Goal: Information Seeking & Learning: Learn about a topic

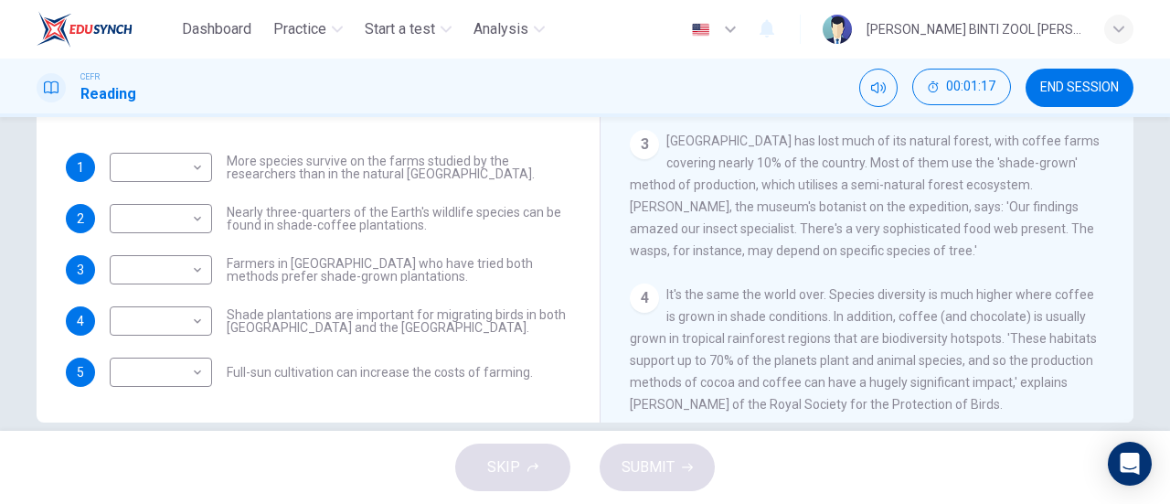
scroll to position [387, 0]
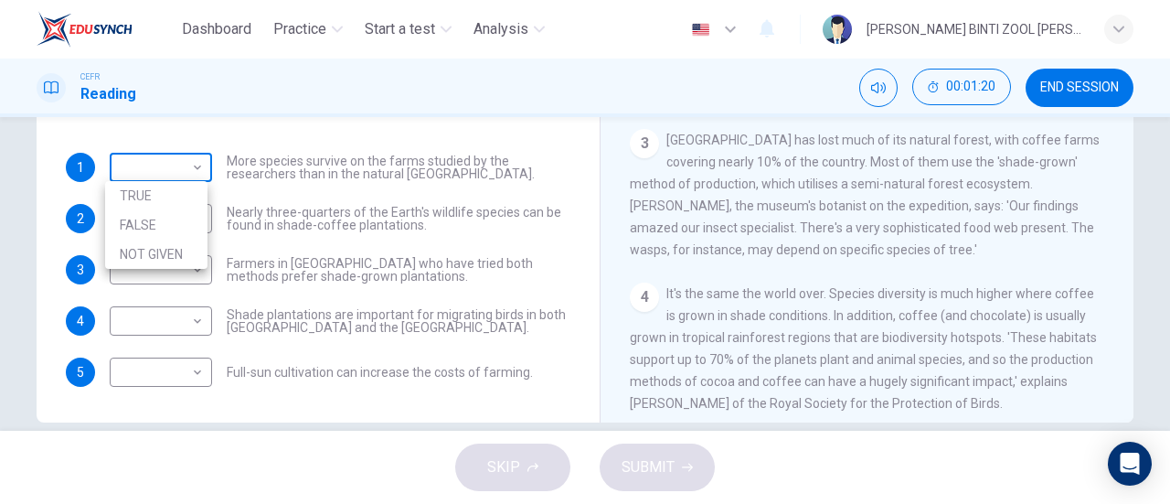
click at [181, 152] on body "Dashboard Practice Start a test Analysis English en ​ [PERSON_NAME] BINTI ZOOL …" at bounding box center [585, 252] width 1170 height 504
click at [187, 251] on li "NOT GIVEN" at bounding box center [156, 254] width 102 height 29
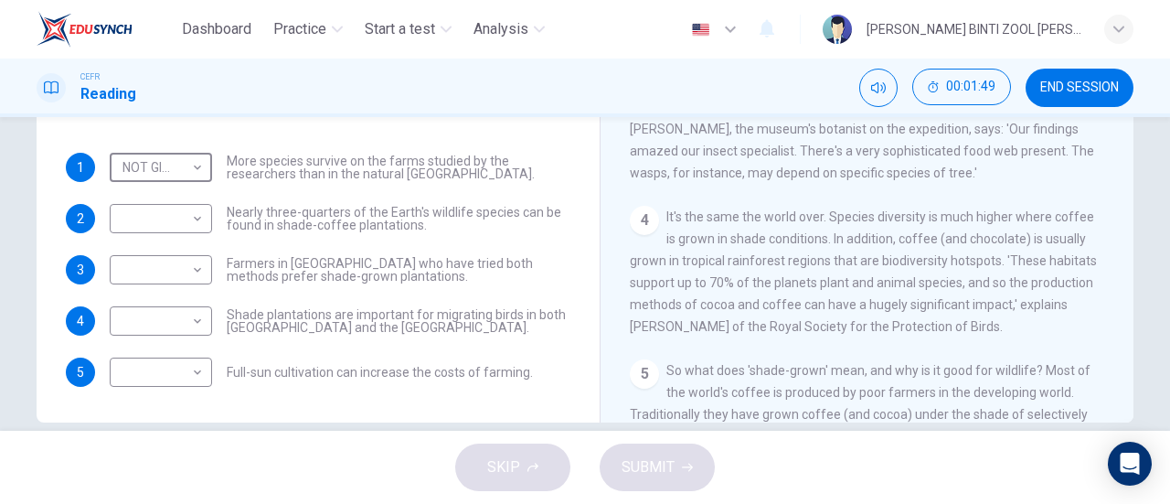
scroll to position [465, 0]
click at [207, 174] on div "NOT GIVEN NOT GIVEN ​" at bounding box center [161, 167] width 102 height 29
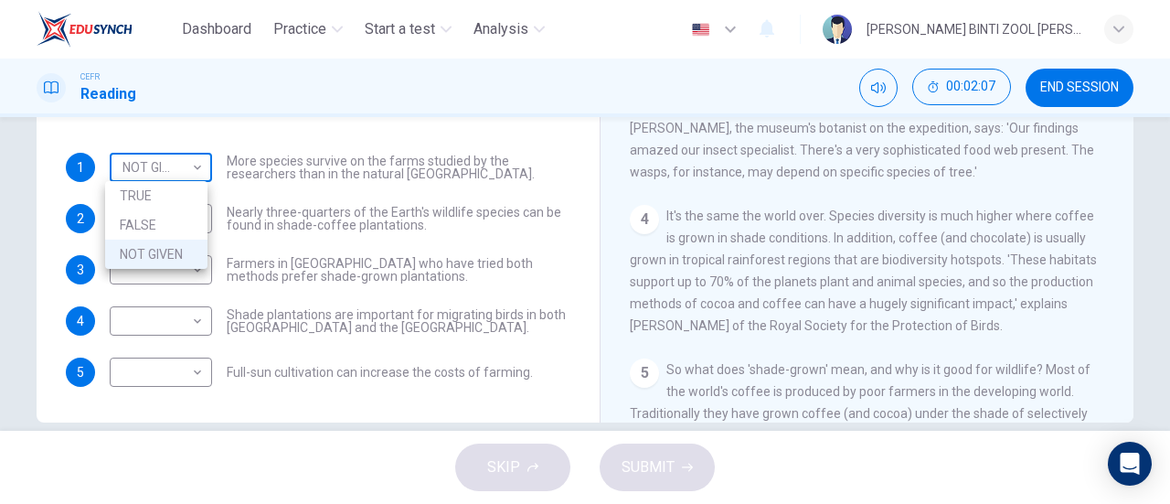
click at [196, 169] on body "Dashboard Practice Start a test Analysis English en ​ [PERSON_NAME] [PERSON_NAM…" at bounding box center [585, 252] width 1170 height 504
click at [193, 222] on li "FALSE" at bounding box center [156, 224] width 102 height 29
type input "FALSE"
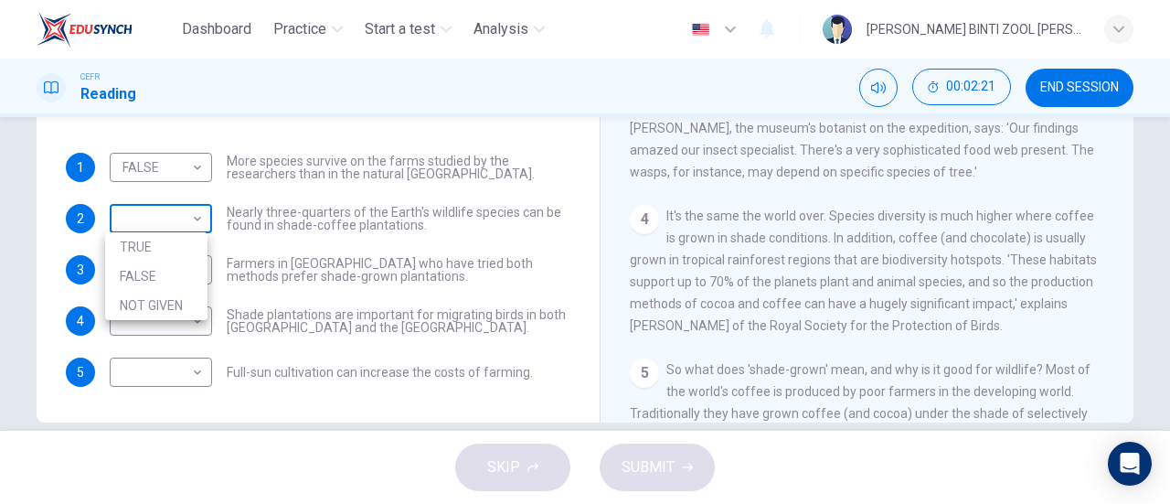
click at [173, 226] on body "Dashboard Practice Start a test Analysis English en ​ [PERSON_NAME] [PERSON_NAM…" at bounding box center [585, 252] width 1170 height 504
click at [191, 301] on li "NOT GIVEN" at bounding box center [156, 305] width 102 height 29
type input "NOT GIVEN"
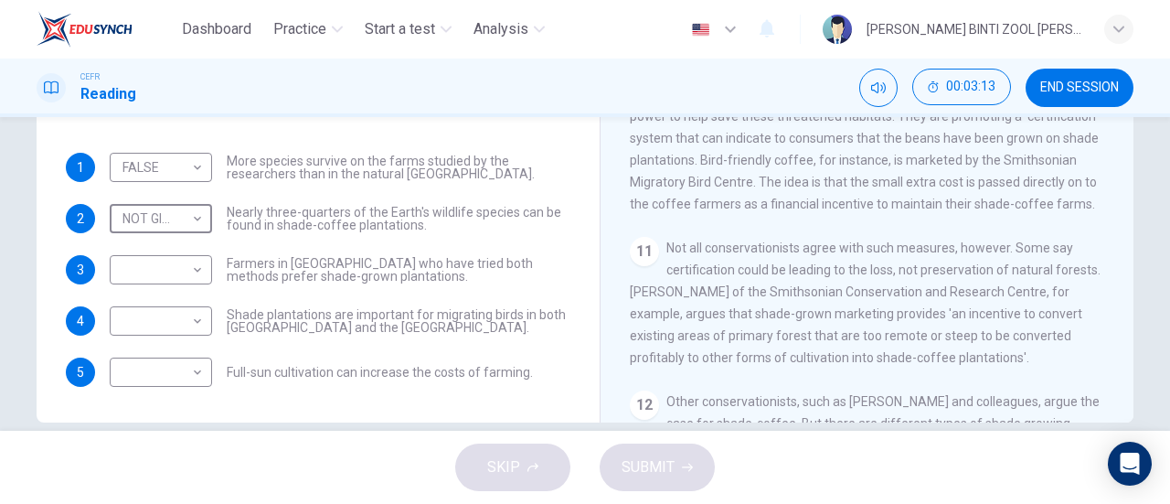
scroll to position [1602, 0]
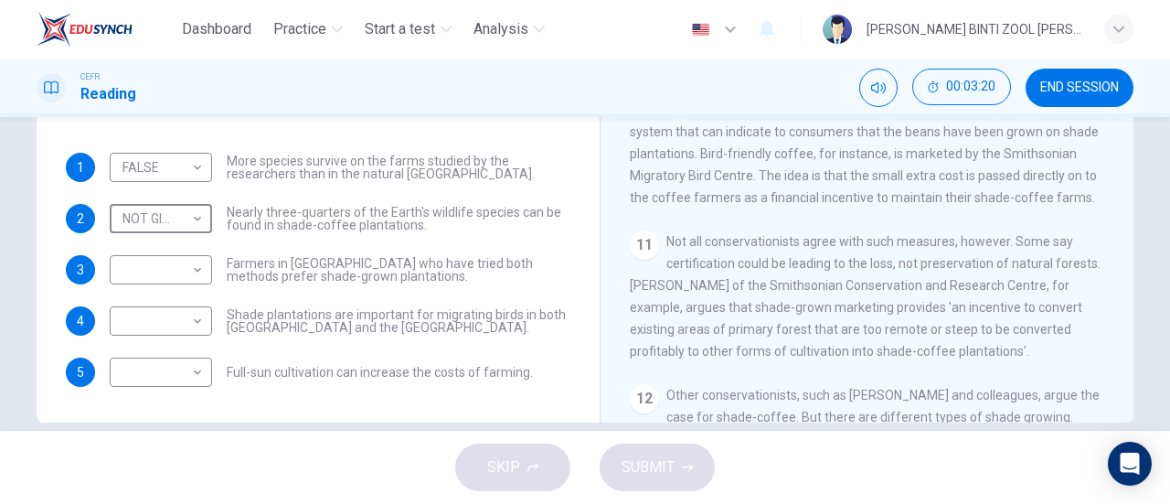
click at [207, 286] on div "1 FALSE FALSE ​ More species survive on the farms studied by the researchers th…" at bounding box center [318, 270] width 505 height 234
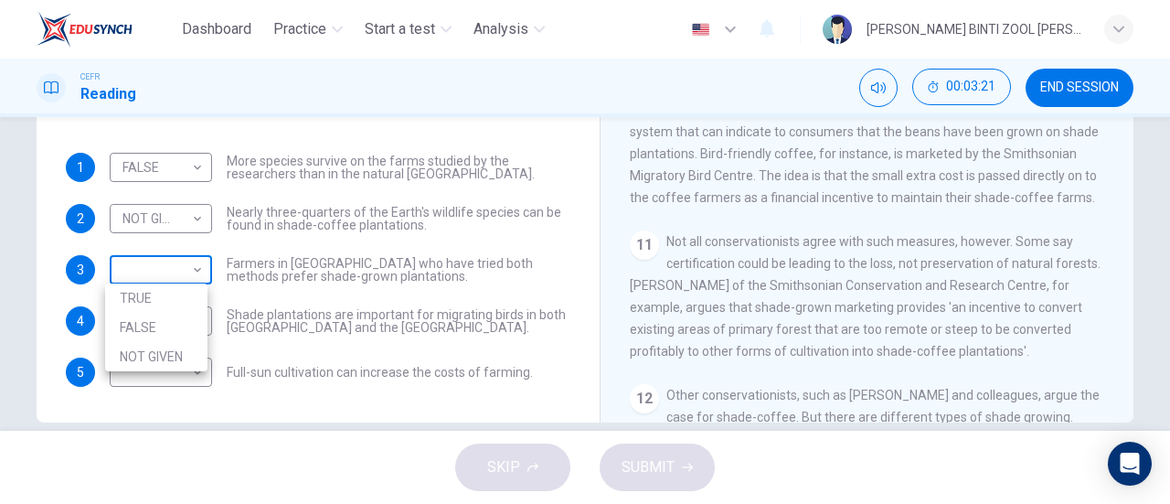
click at [192, 280] on body "Dashboard Practice Start a test Analysis English en ​ [PERSON_NAME] [PERSON_NAM…" at bounding box center [585, 252] width 1170 height 504
click at [199, 348] on li "NOT GIVEN" at bounding box center [156, 356] width 102 height 29
type input "NOT GIVEN"
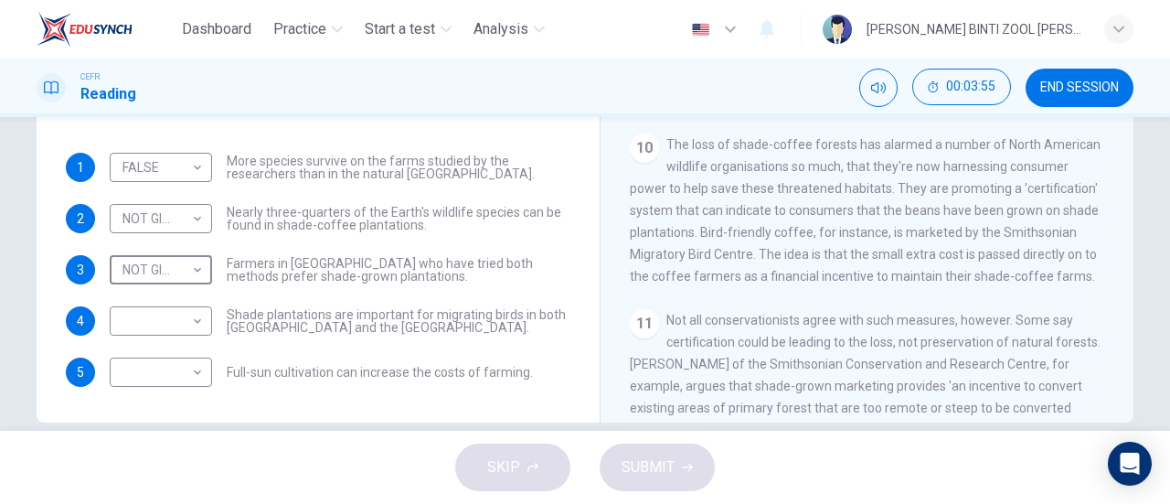
scroll to position [1519, 0]
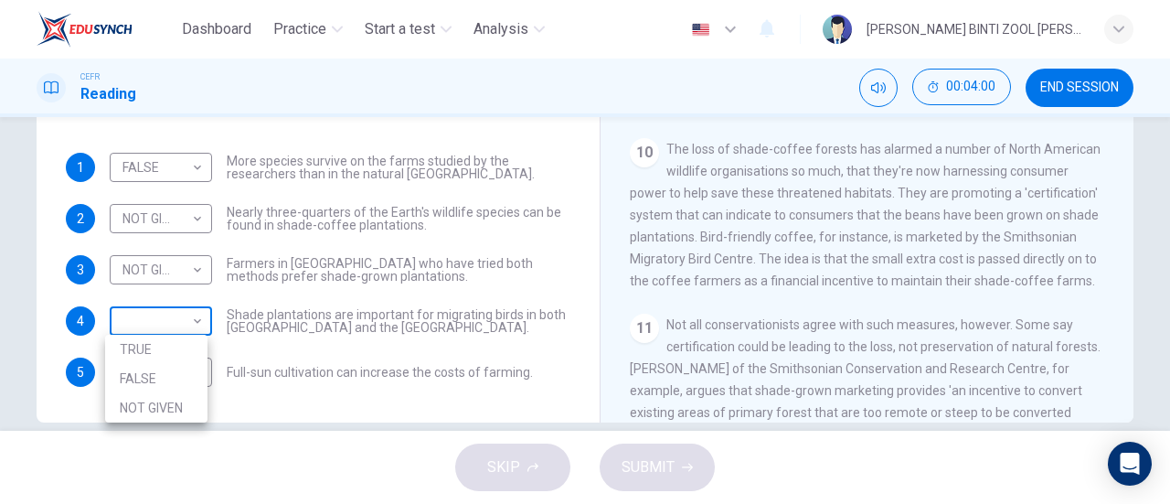
click at [192, 311] on body "Dashboard Practice Start a test Analysis English en ​ [PERSON_NAME] BINTI ZOOL …" at bounding box center [585, 252] width 1170 height 504
click at [307, 349] on div at bounding box center [585, 252] width 1170 height 504
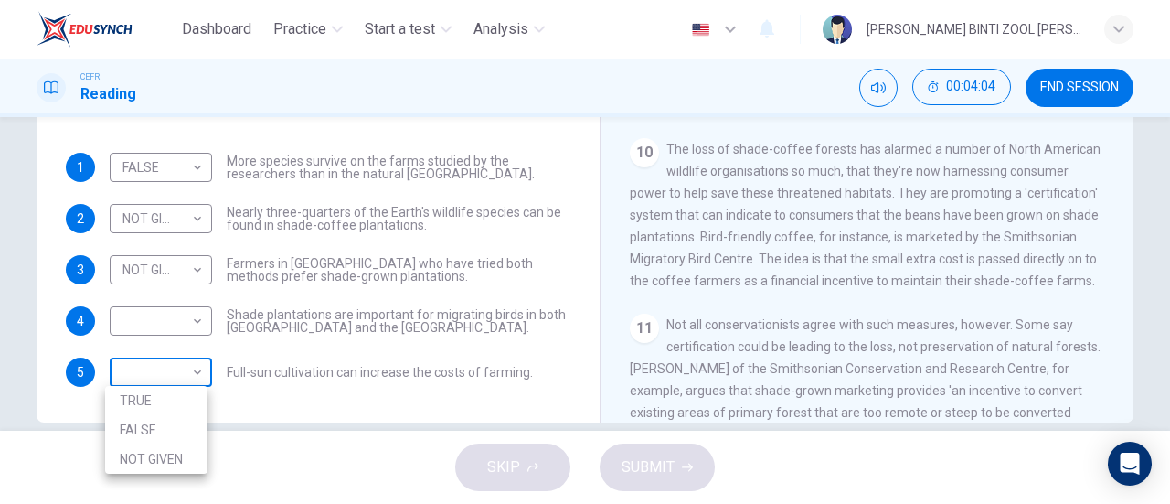
click at [174, 356] on body "Dashboard Practice Start a test Analysis English en ​ [PERSON_NAME] ZOOL [PERSO…" at bounding box center [585, 252] width 1170 height 504
click at [179, 456] on li "NOT GIVEN" at bounding box center [156, 458] width 102 height 29
type input "NOT GIVEN"
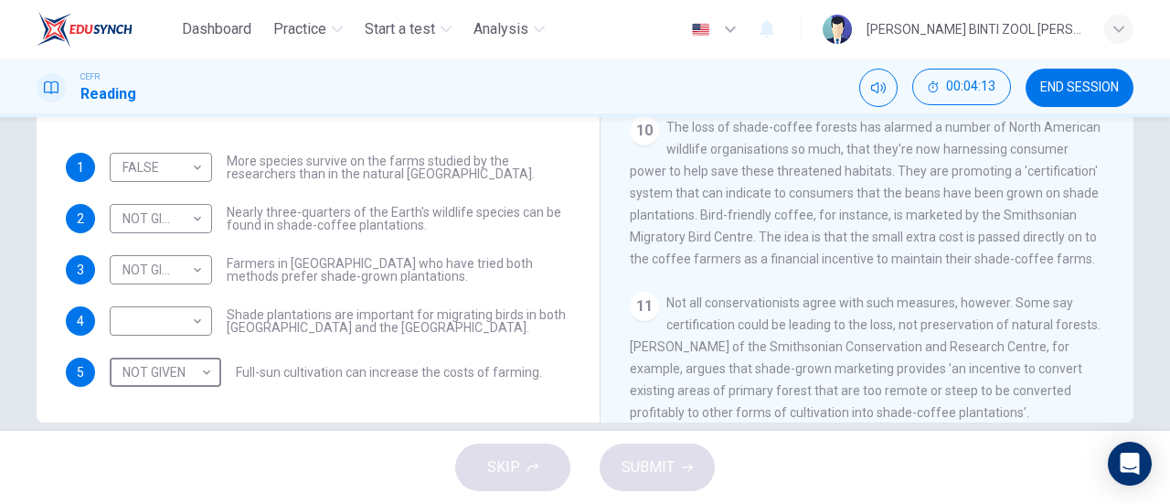
scroll to position [1540, 0]
click at [191, 319] on body "Dashboard Practice Start a test Analysis English en ​ [PERSON_NAME] [PERSON_NAM…" at bounding box center [585, 252] width 1170 height 504
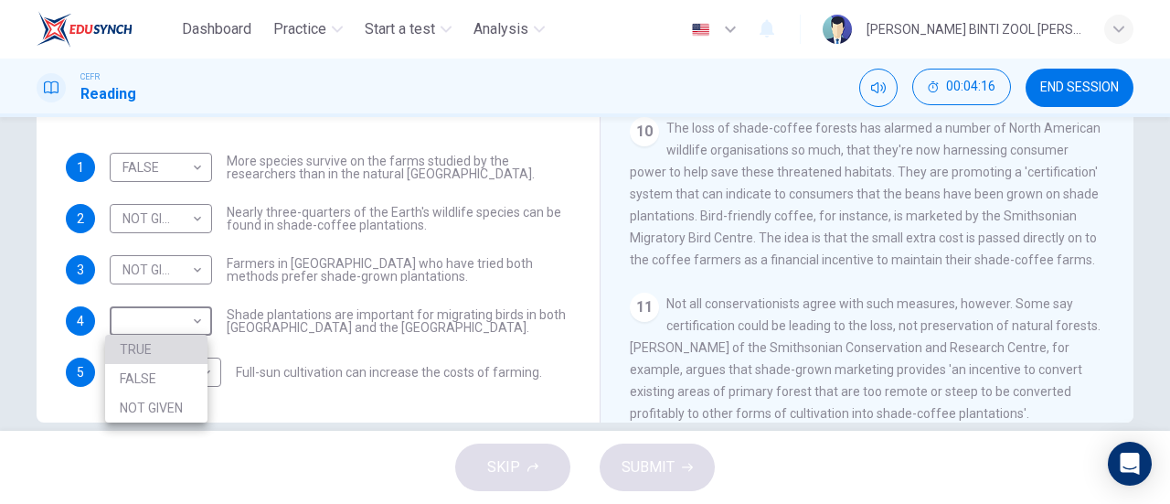
click at [188, 350] on li "TRUE" at bounding box center [156, 349] width 102 height 29
type input "TRUE"
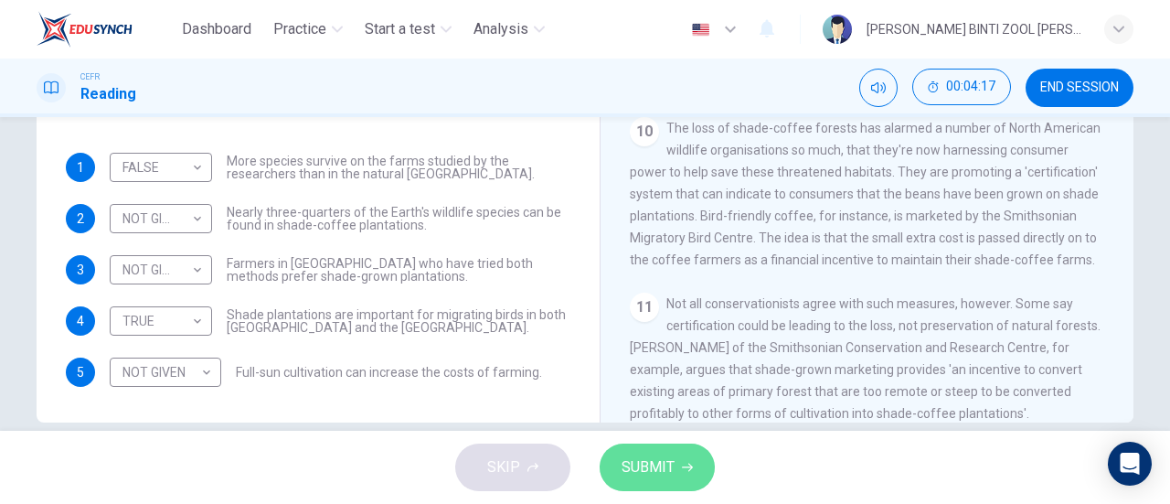
click at [657, 460] on span "SUBMIT" at bounding box center [648, 467] width 53 height 26
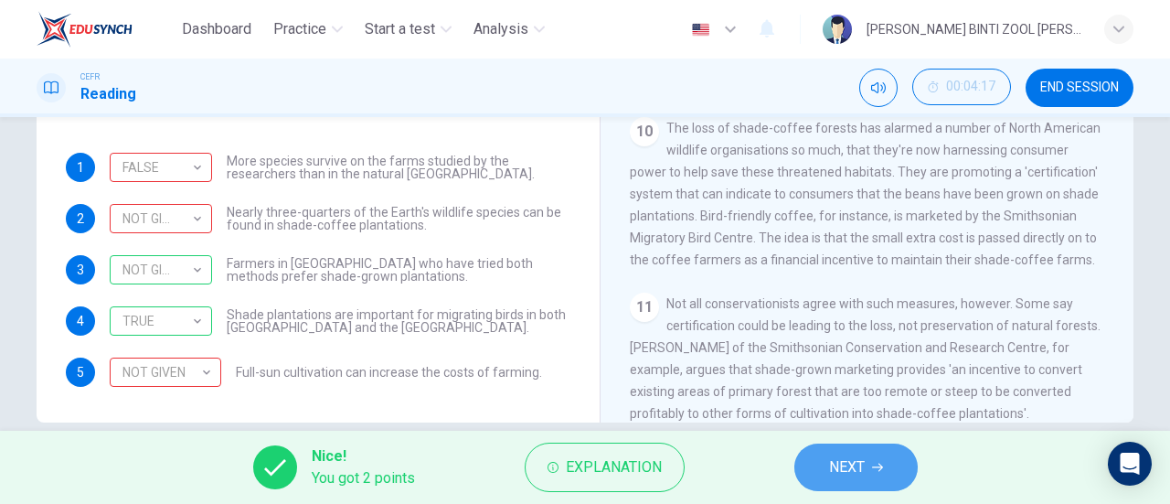
click at [880, 444] on button "NEXT" at bounding box center [856, 467] width 123 height 48
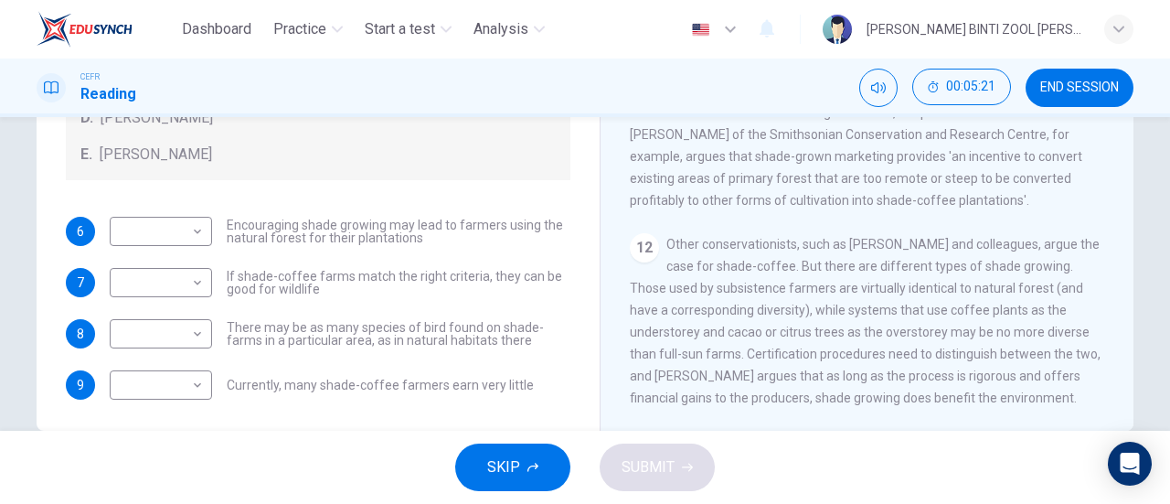
scroll to position [110, 0]
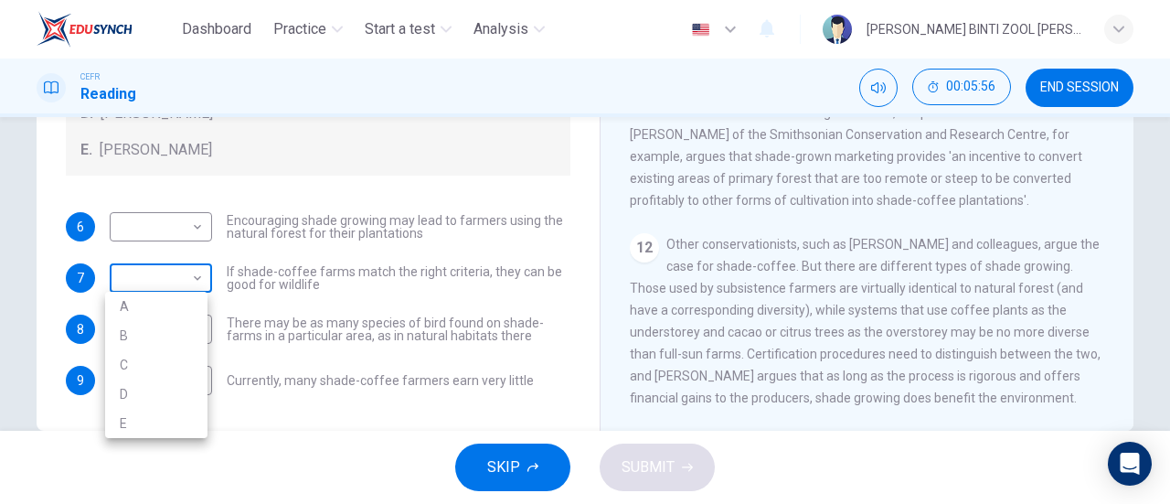
click at [176, 287] on body "Dashboard Practice Start a test Analysis English en ​ [PERSON_NAME] BINTI ZOOL …" at bounding box center [585, 252] width 1170 height 504
click at [426, 284] on div at bounding box center [585, 252] width 1170 height 504
click at [192, 276] on body "Dashboard Practice Start a test Analysis English en ​ [PERSON_NAME] BINTI ZOOL …" at bounding box center [585, 252] width 1170 height 504
click at [196, 425] on li "E" at bounding box center [156, 423] width 102 height 29
type input "E"
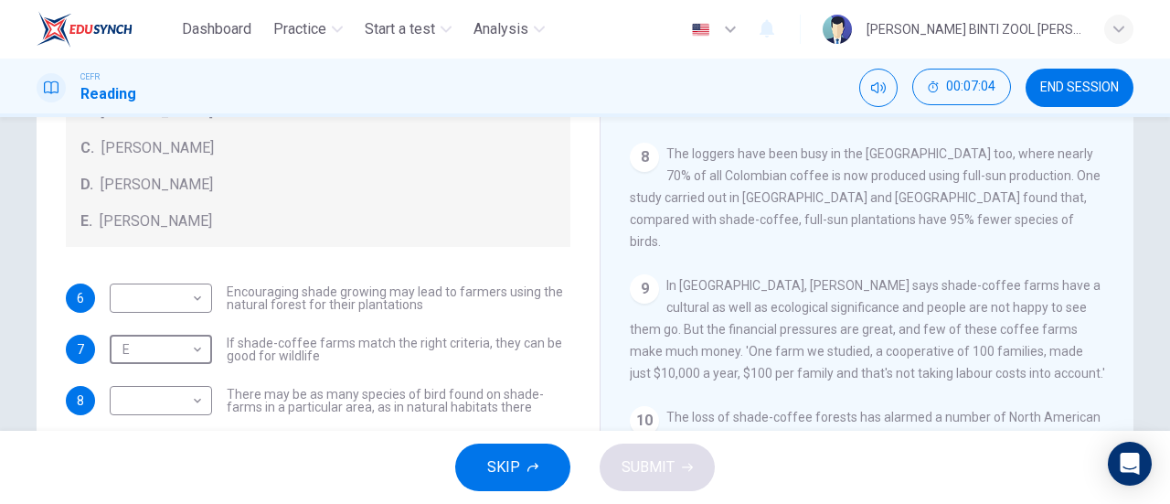
scroll to position [395, 0]
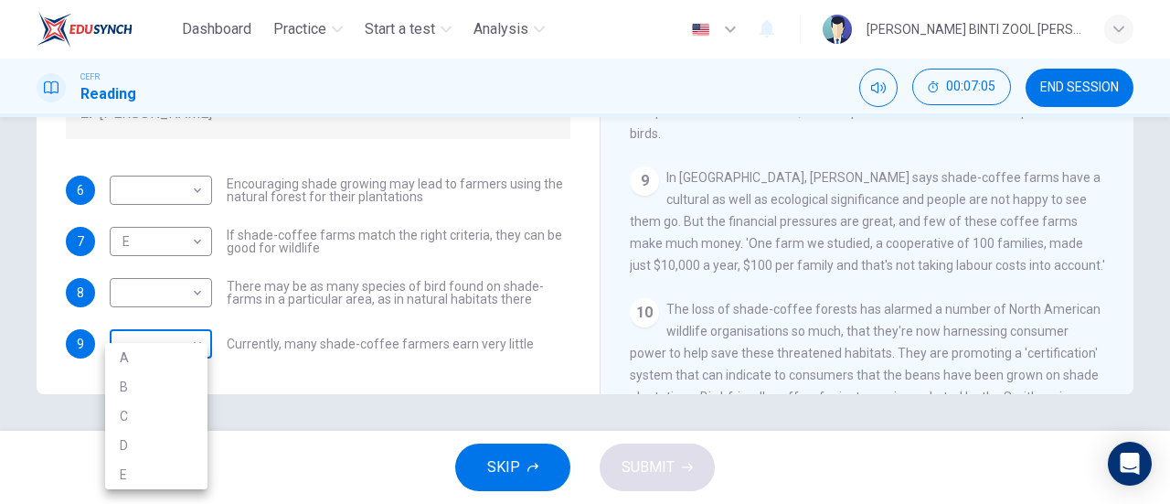
click at [196, 343] on body "Dashboard Practice Start a test Analysis English en ​ [PERSON_NAME] BINTI ZOOL …" at bounding box center [585, 252] width 1170 height 504
click at [196, 353] on li "A" at bounding box center [156, 357] width 102 height 29
type input "A"
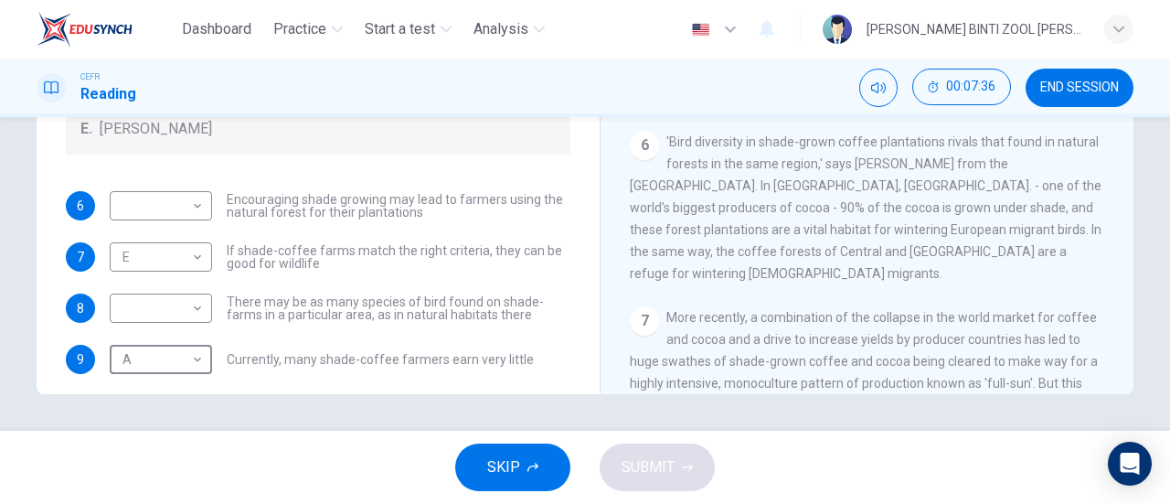
scroll to position [93, 0]
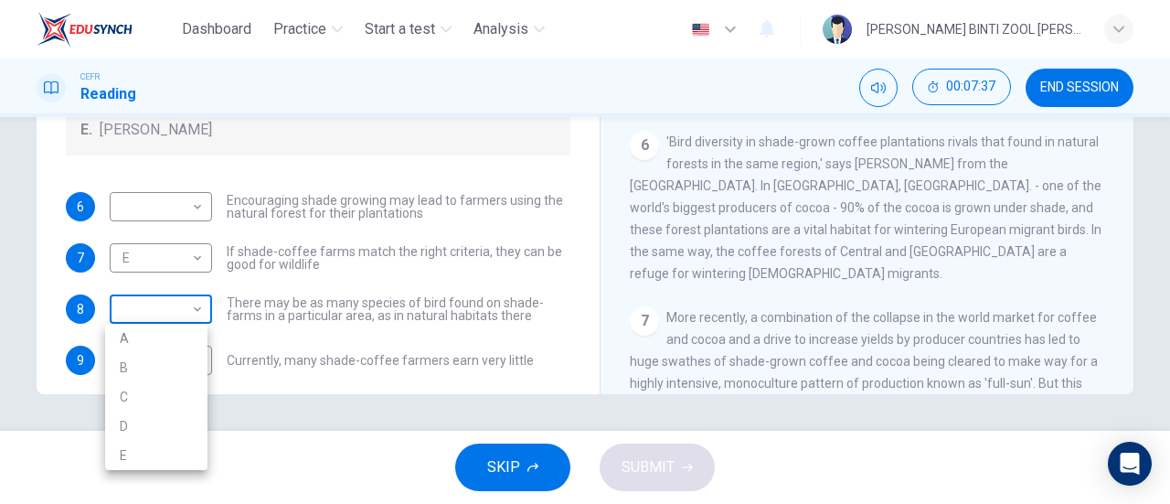
click at [195, 297] on body "Dashboard Practice Start a test Analysis English en ​ [PERSON_NAME] BINTI ZOOL …" at bounding box center [585, 252] width 1170 height 504
click at [191, 401] on li "C" at bounding box center [156, 396] width 102 height 29
type input "C"
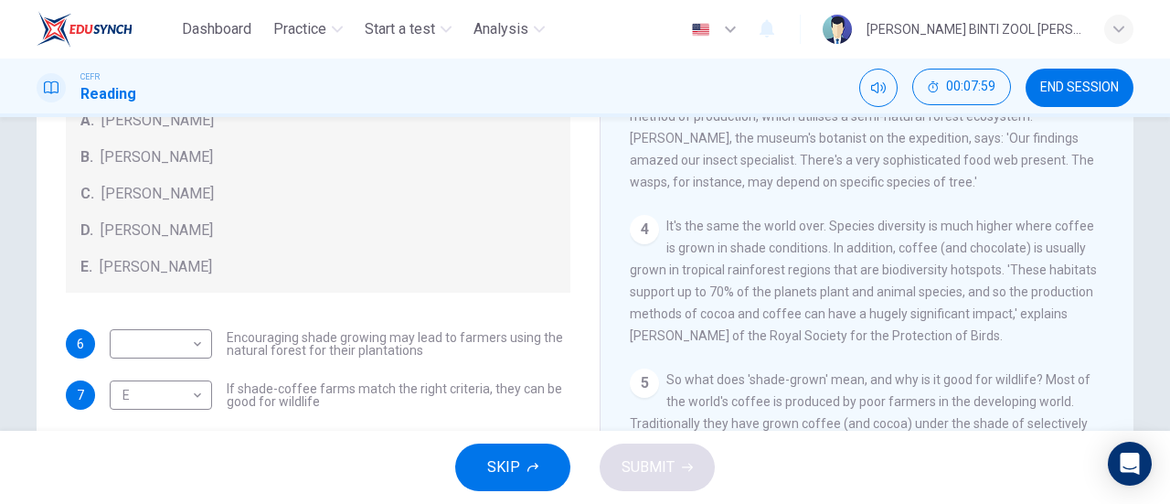
scroll to position [13, 0]
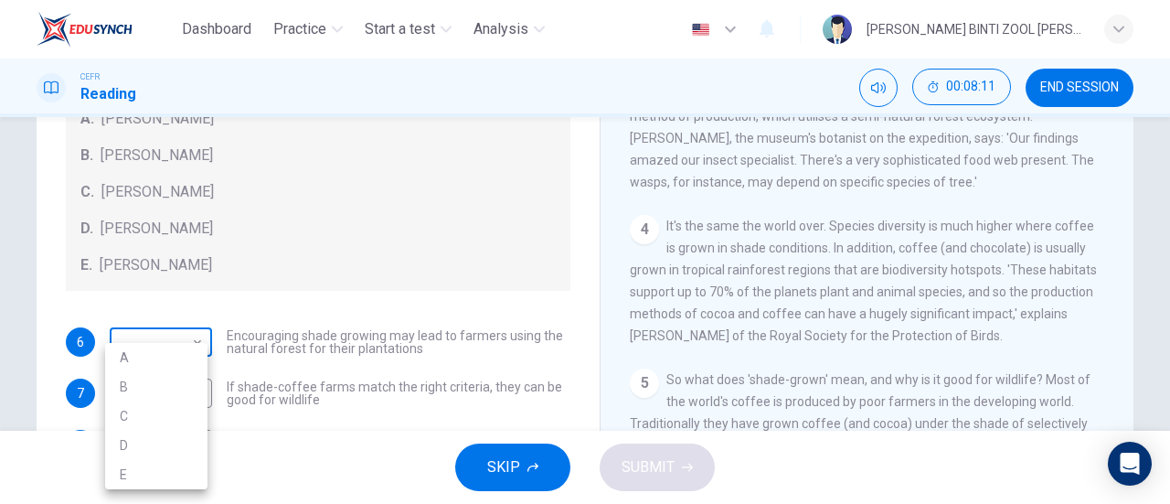
click at [166, 323] on body "Dashboard Practice Start a test Analysis English en ​ [PERSON_NAME] BINTI ZOOL …" at bounding box center [585, 252] width 1170 height 504
click at [171, 390] on li "B" at bounding box center [156, 386] width 102 height 29
type input "B"
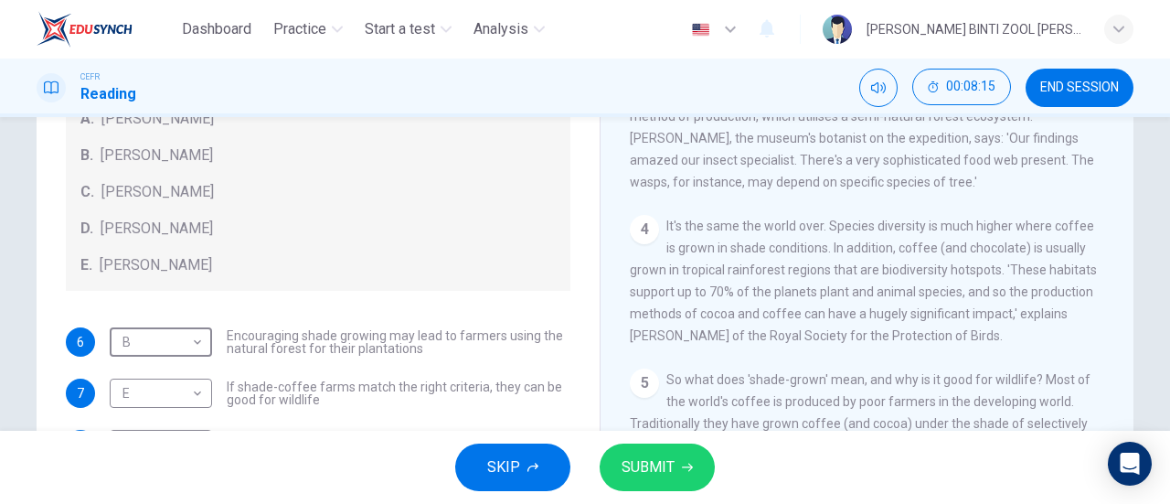
scroll to position [110, 0]
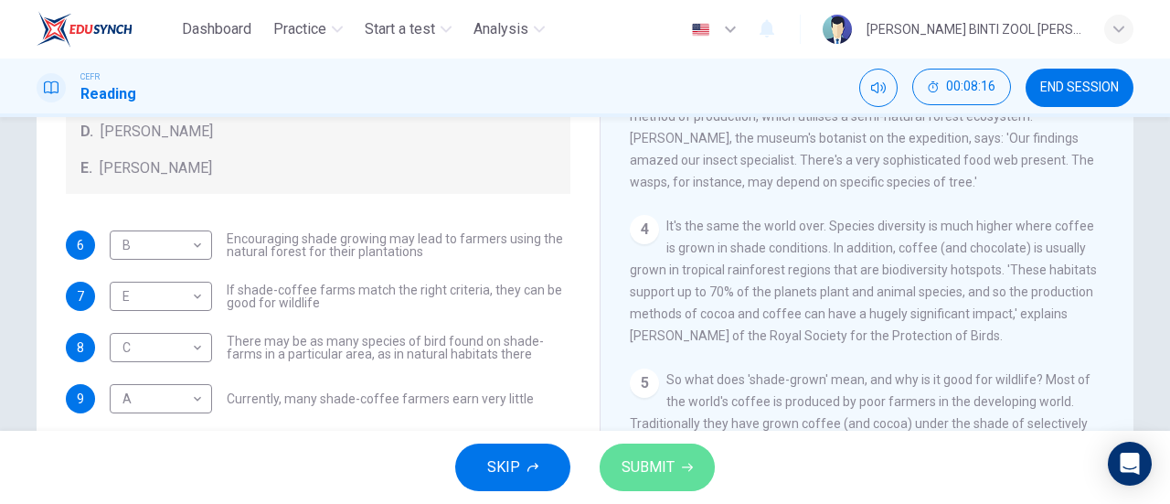
click at [658, 448] on button "SUBMIT" at bounding box center [657, 467] width 115 height 48
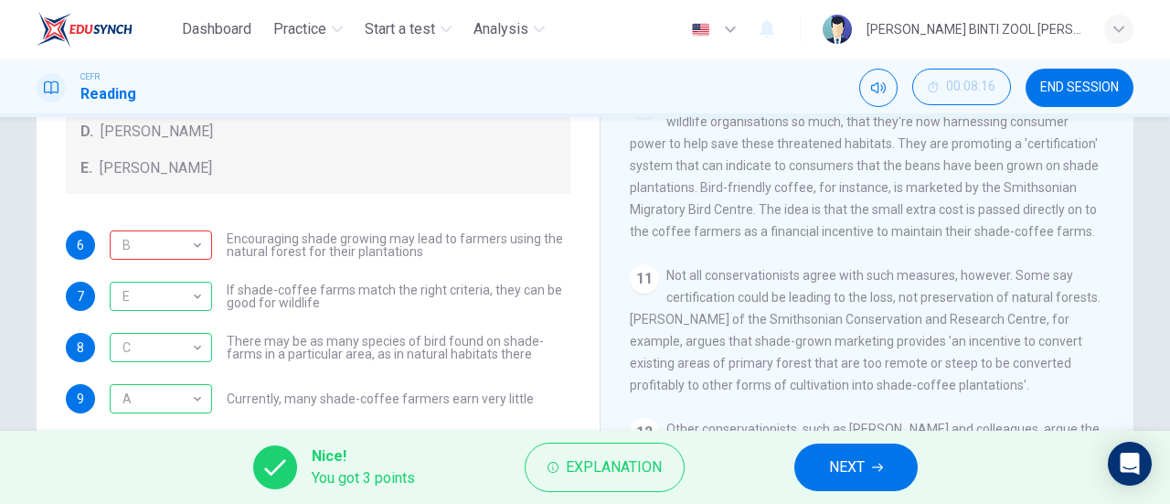
scroll to position [1596, 0]
click at [853, 481] on button "NEXT" at bounding box center [856, 467] width 123 height 48
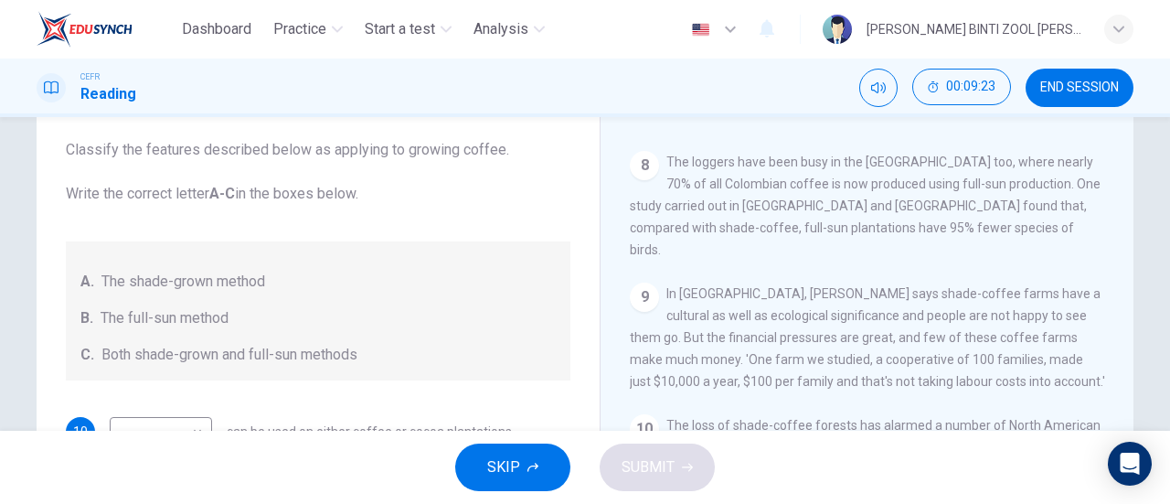
scroll to position [395, 0]
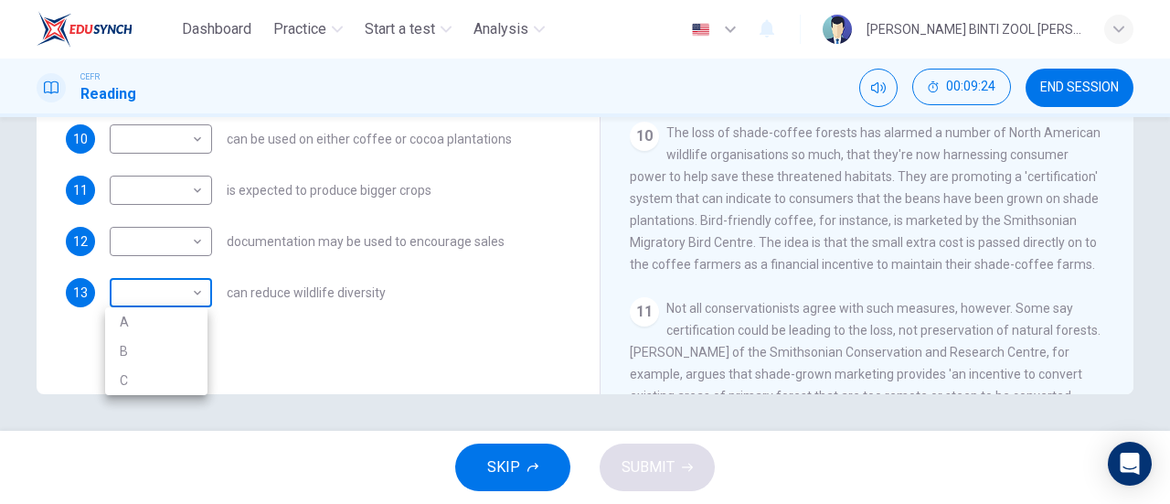
click at [177, 304] on body "Dashboard Practice Start a test Analysis English en ​ [PERSON_NAME] BINTI ZOOL …" at bounding box center [585, 252] width 1170 height 504
drag, startPoint x: 176, startPoint y: 317, endPoint x: 757, endPoint y: 234, distance: 587.5
click at [757, 234] on div "A B C" at bounding box center [585, 252] width 1170 height 504
click at [191, 326] on li "A" at bounding box center [156, 321] width 102 height 29
type input "A"
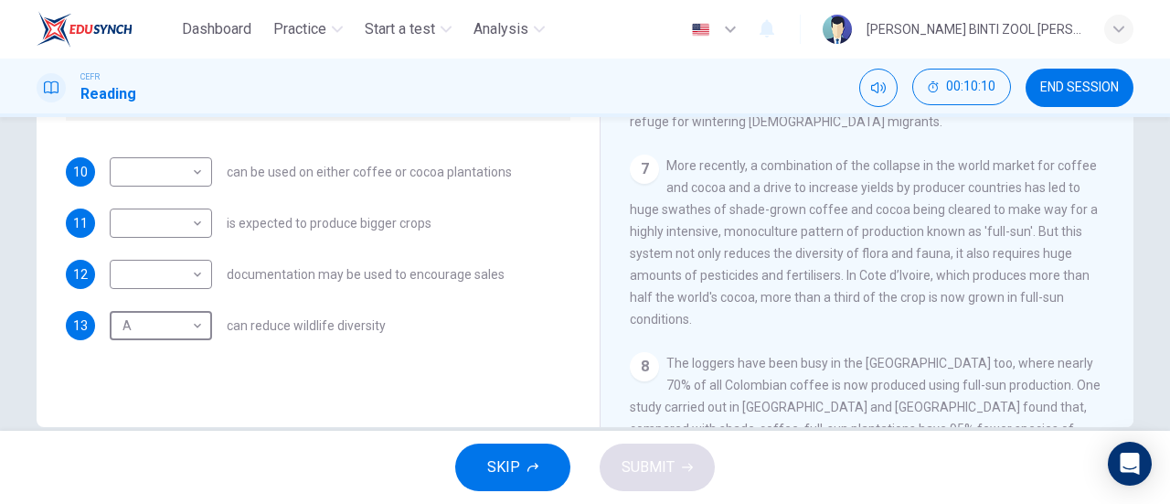
scroll to position [362, 0]
click at [188, 225] on body "Dashboard Practice Start a test Analysis English en ​ [PERSON_NAME] BINTI ZOOL …" at bounding box center [585, 252] width 1170 height 504
click at [706, 276] on div at bounding box center [585, 252] width 1170 height 504
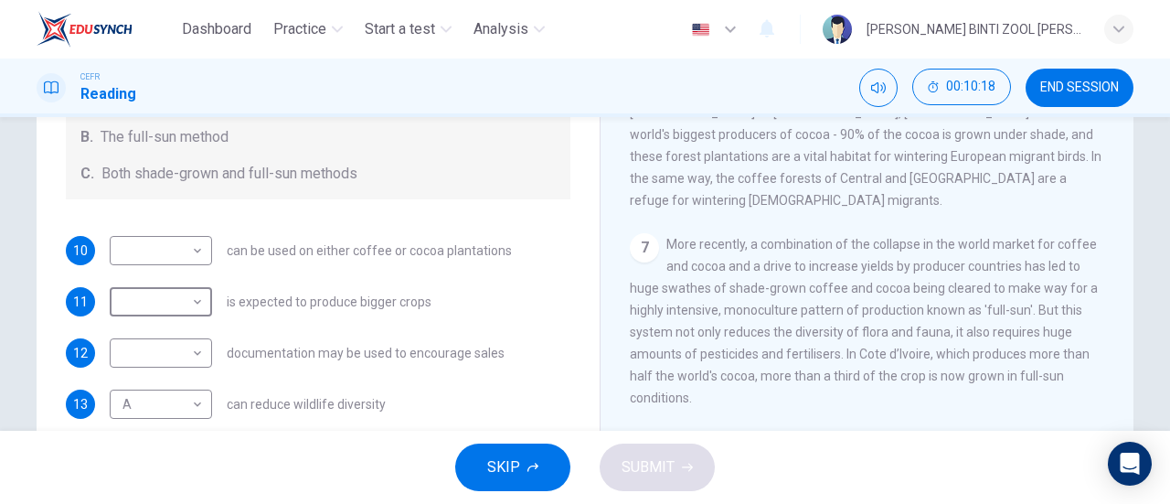
scroll to position [326, 0]
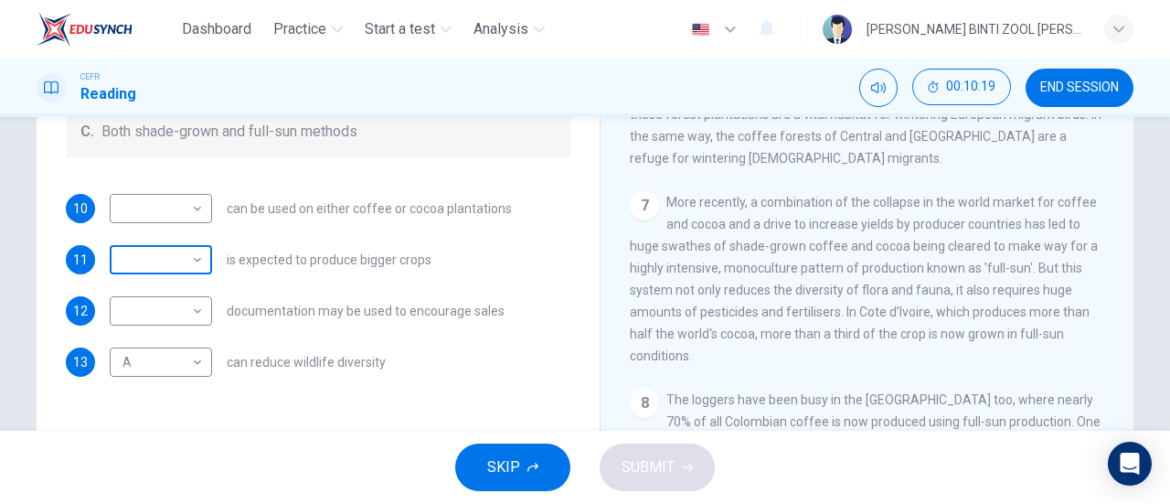
click at [184, 267] on body "Dashboard Practice Start a test Analysis English en ​ [PERSON_NAME] BINTI ZOOL …" at bounding box center [585, 252] width 1170 height 504
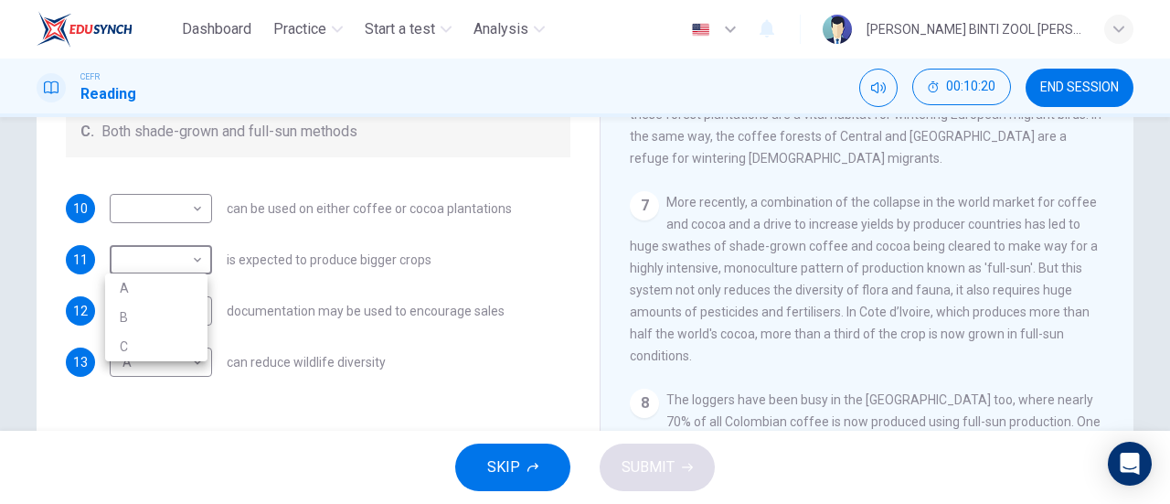
click at [191, 322] on li "B" at bounding box center [156, 317] width 102 height 29
type input "B"
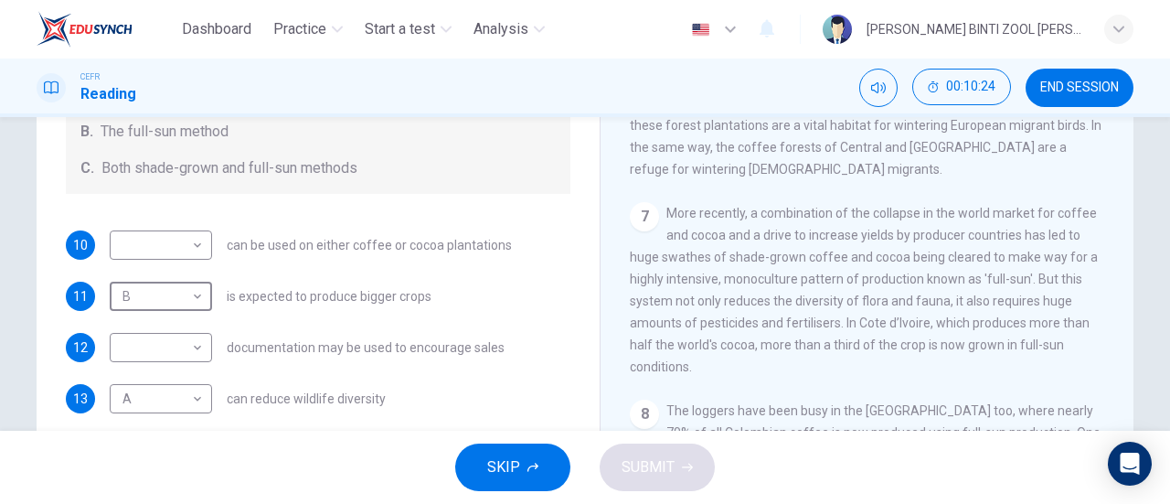
scroll to position [293, 0]
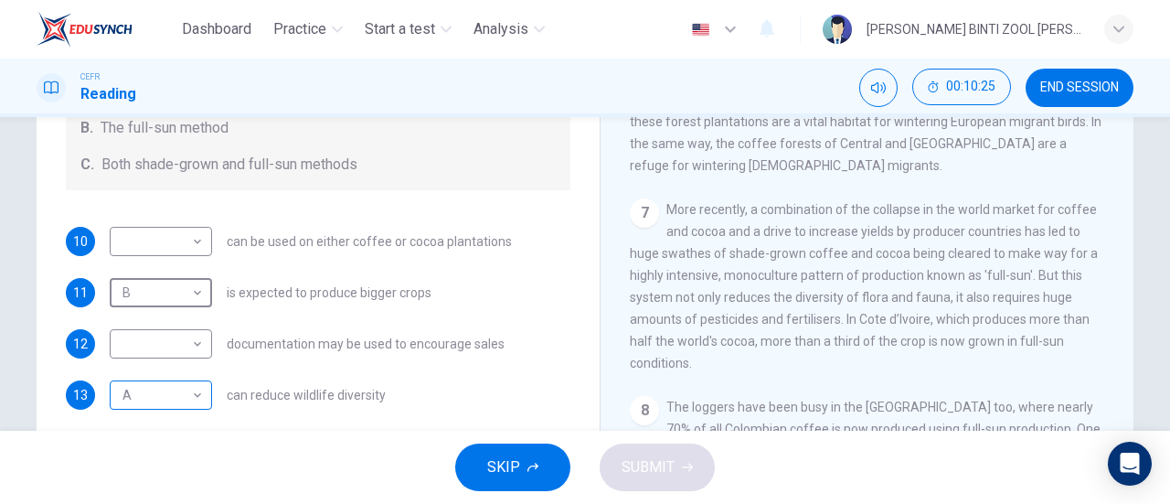
click at [167, 404] on body "Dashboard Practice Start a test Analysis English en ​ [PERSON_NAME] BINTI ZOOL …" at bounding box center [585, 252] width 1170 height 504
click at [168, 486] on li "C" at bounding box center [156, 474] width 102 height 29
type input "C"
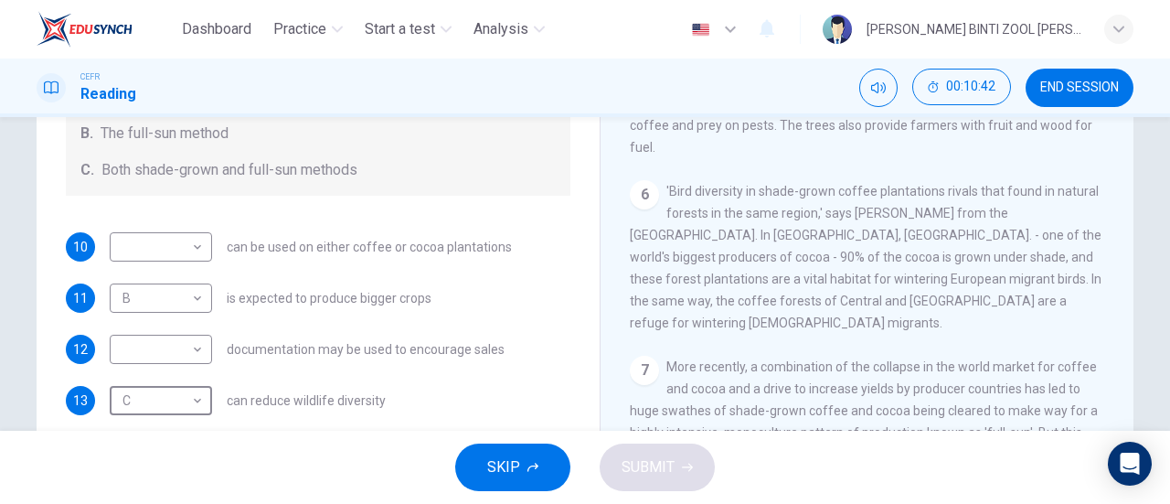
scroll to position [311, 0]
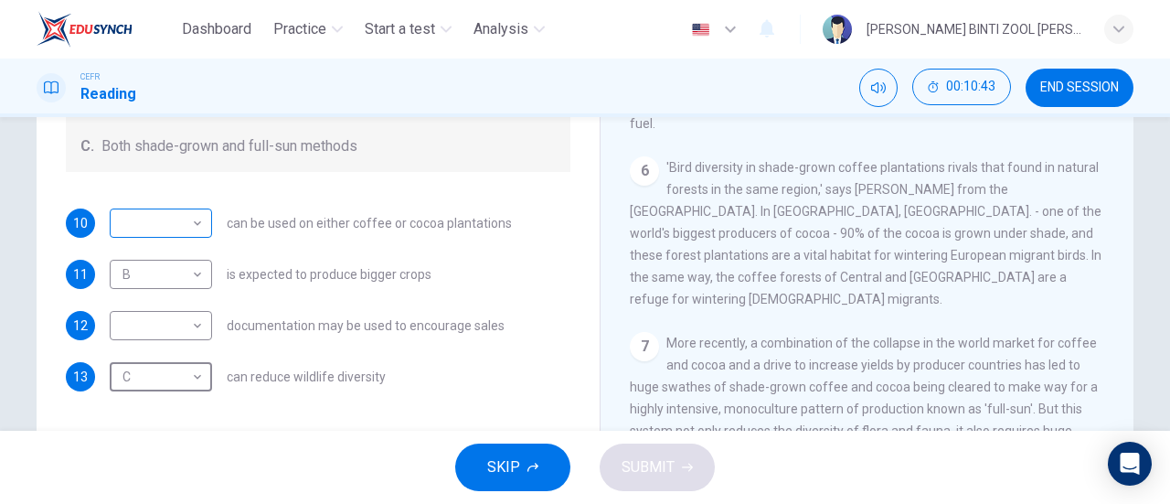
click at [187, 222] on body "Dashboard Practice Start a test Analysis English en ​ [PERSON_NAME] BINTI ZOOL …" at bounding box center [585, 252] width 1170 height 504
click at [189, 256] on li "A" at bounding box center [156, 251] width 102 height 29
type input "A"
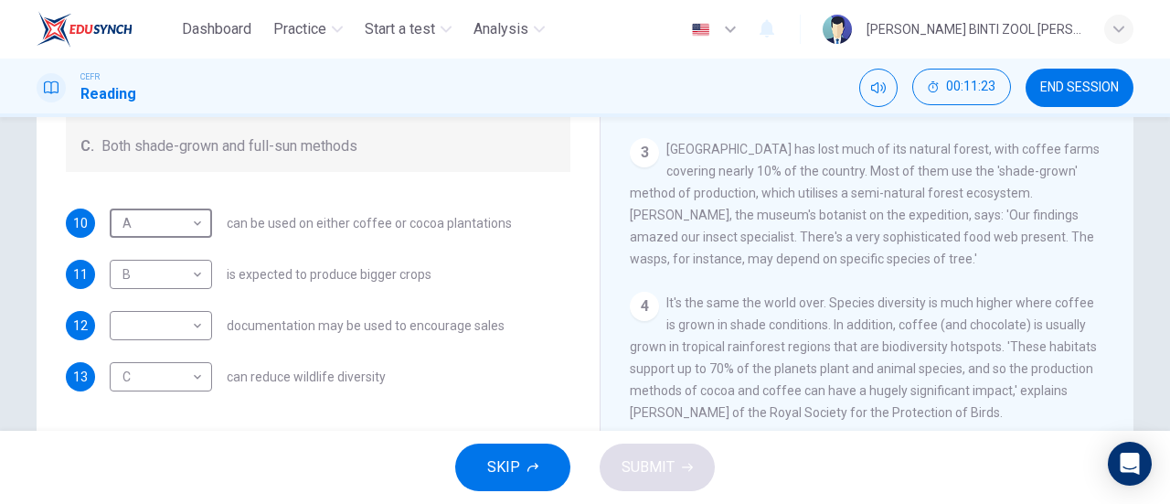
scroll to position [435, 0]
click at [176, 331] on body "Dashboard Practice Start a test Analysis English en ​ [PERSON_NAME] [PERSON_NAM…" at bounding box center [585, 252] width 1170 height 504
click at [201, 414] on li "C" at bounding box center [156, 412] width 102 height 29
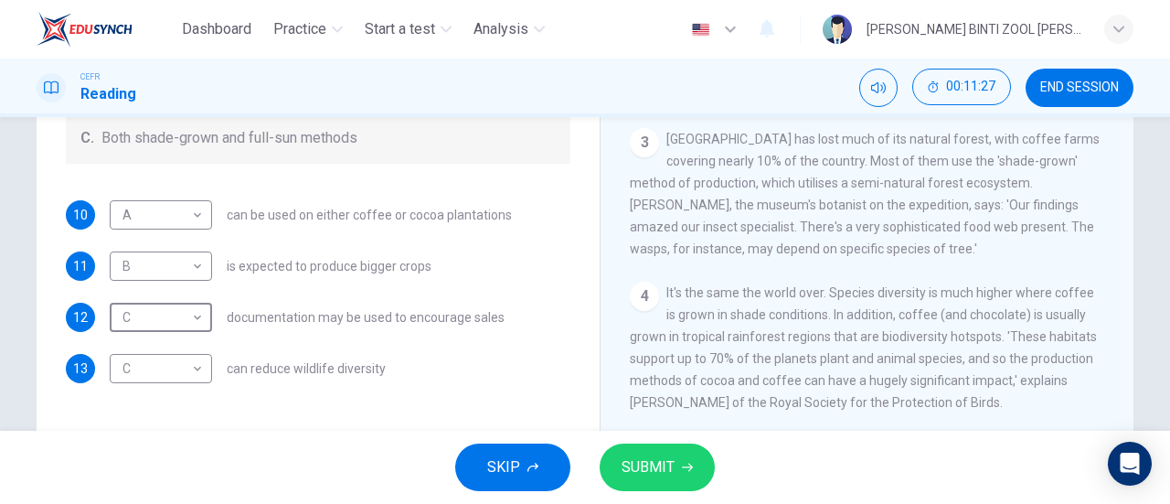
scroll to position [321, 0]
click at [191, 307] on body "Dashboard Practice Start a test Analysis English en ​ [PERSON_NAME] [PERSON_NAM…" at bounding box center [585, 252] width 1170 height 504
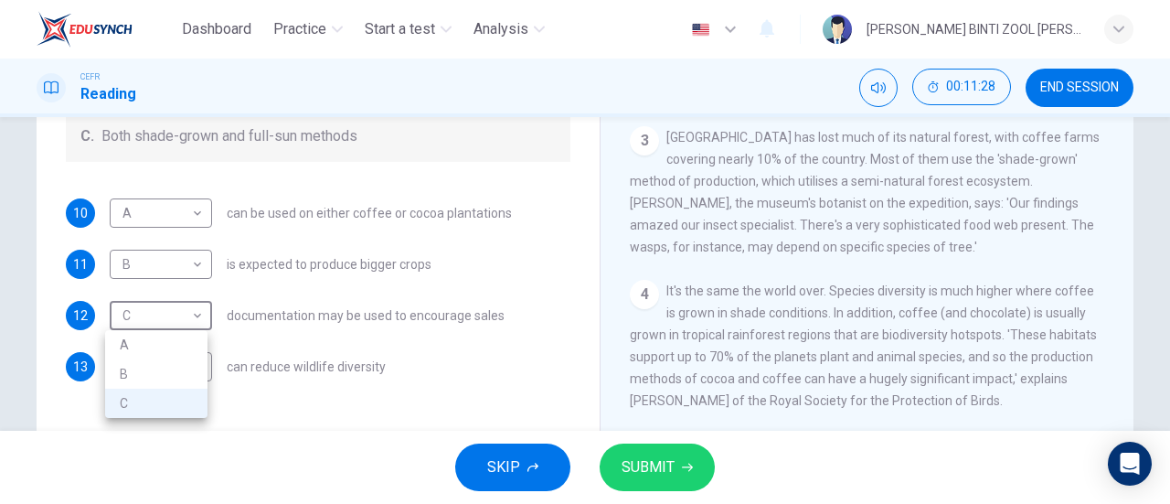
click at [204, 346] on li "A" at bounding box center [156, 344] width 102 height 29
type input "A"
click at [731, 472] on div "SKIP SUBMIT" at bounding box center [585, 467] width 1170 height 73
click at [672, 470] on span "SUBMIT" at bounding box center [648, 467] width 53 height 26
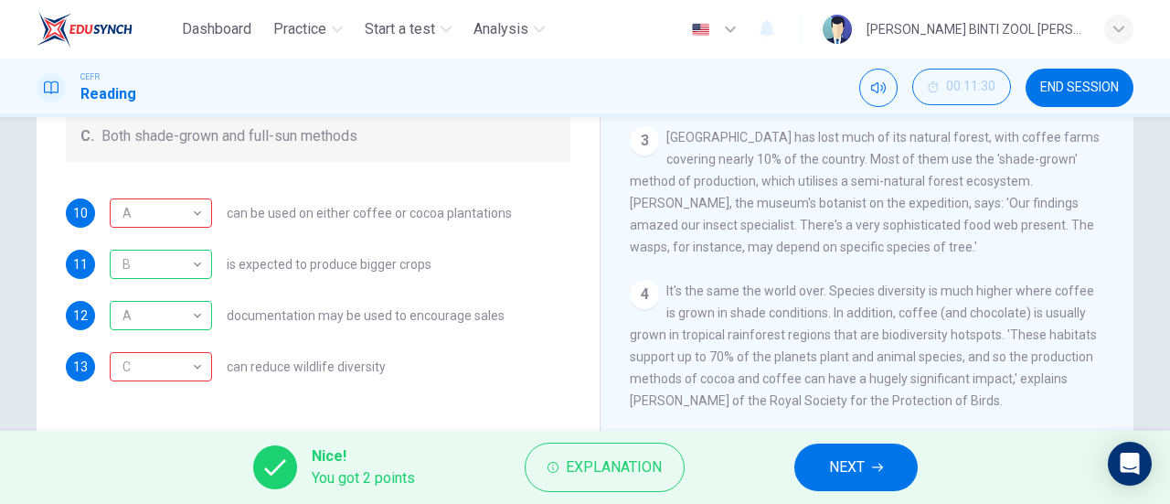
click at [227, 215] on span "can be used on either coffee or cocoa plantations" at bounding box center [369, 213] width 285 height 13
click at [200, 376] on div "C" at bounding box center [158, 367] width 96 height 52
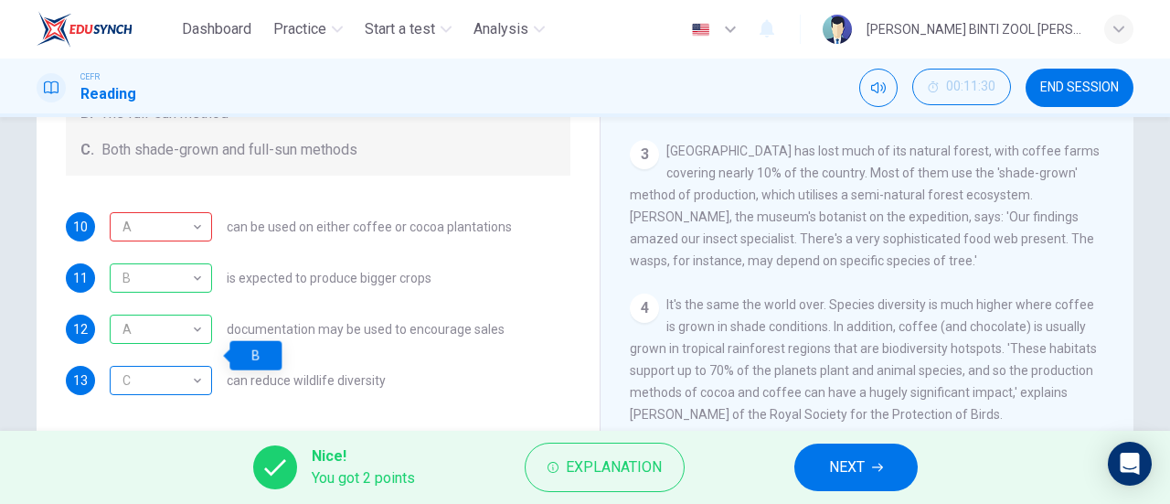
scroll to position [298, 0]
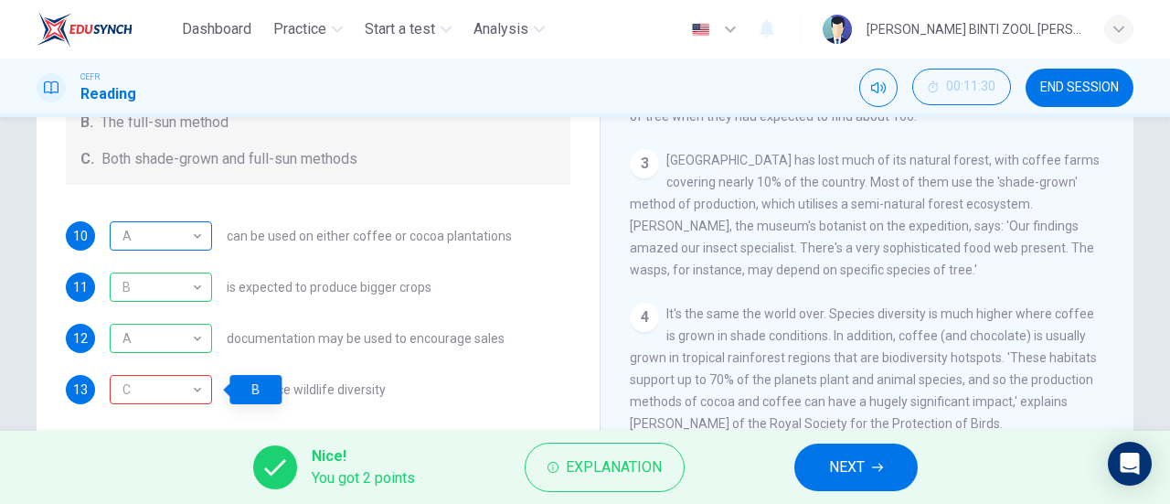
click at [207, 233] on div "A A ​" at bounding box center [161, 235] width 102 height 29
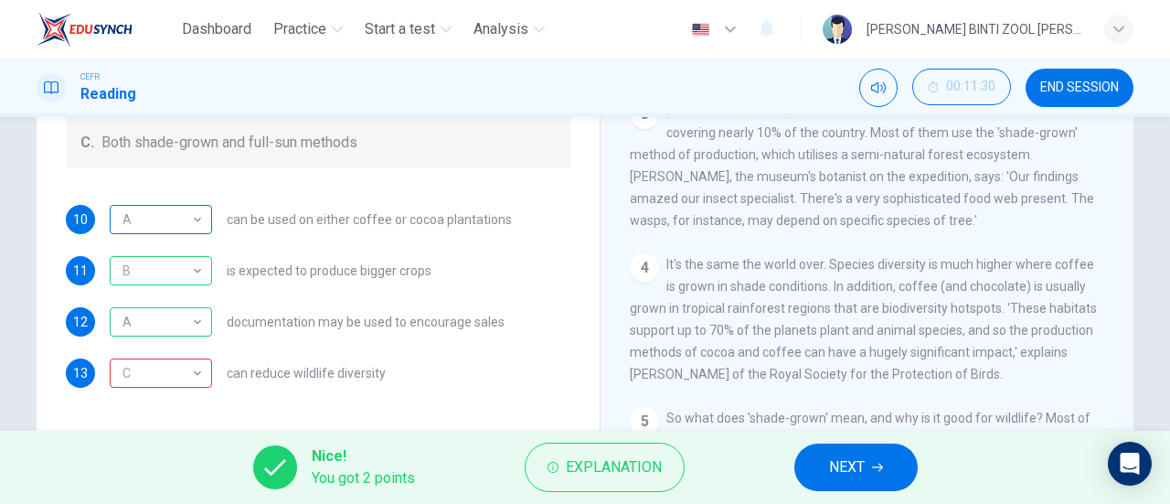
scroll to position [476, 0]
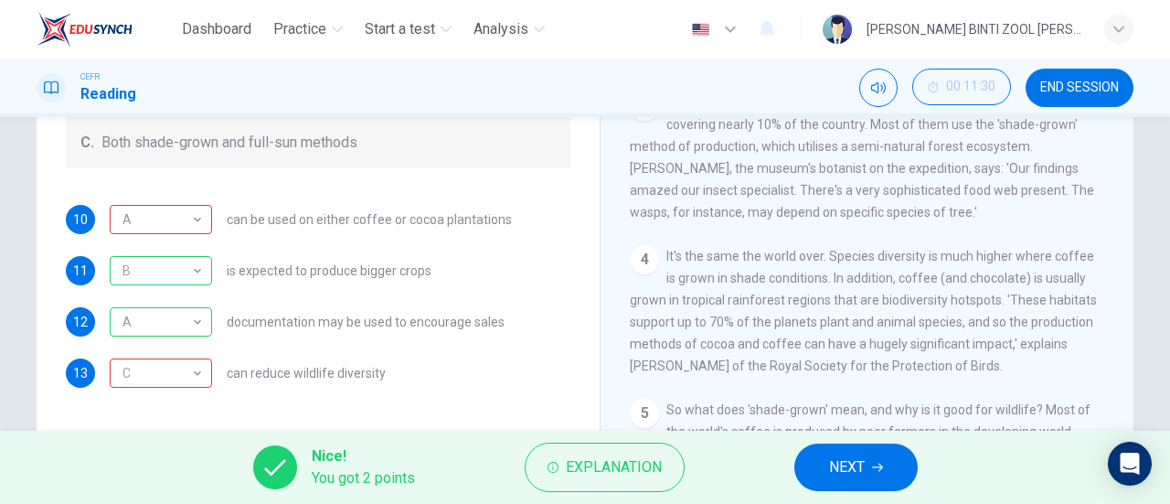
click at [881, 483] on button "NEXT" at bounding box center [856, 467] width 123 height 48
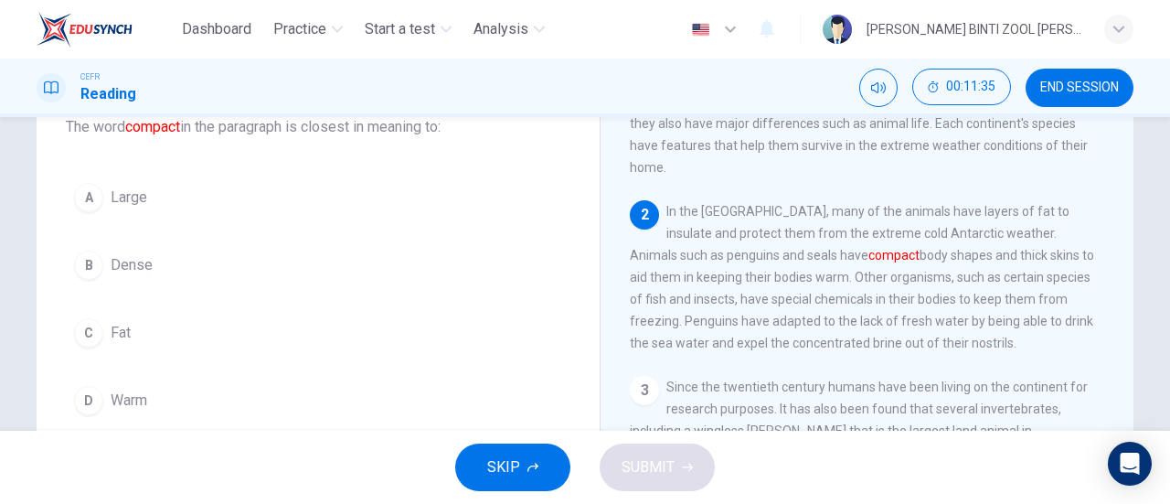
scroll to position [42, 0]
click at [533, 282] on button "B Dense" at bounding box center [318, 265] width 505 height 46
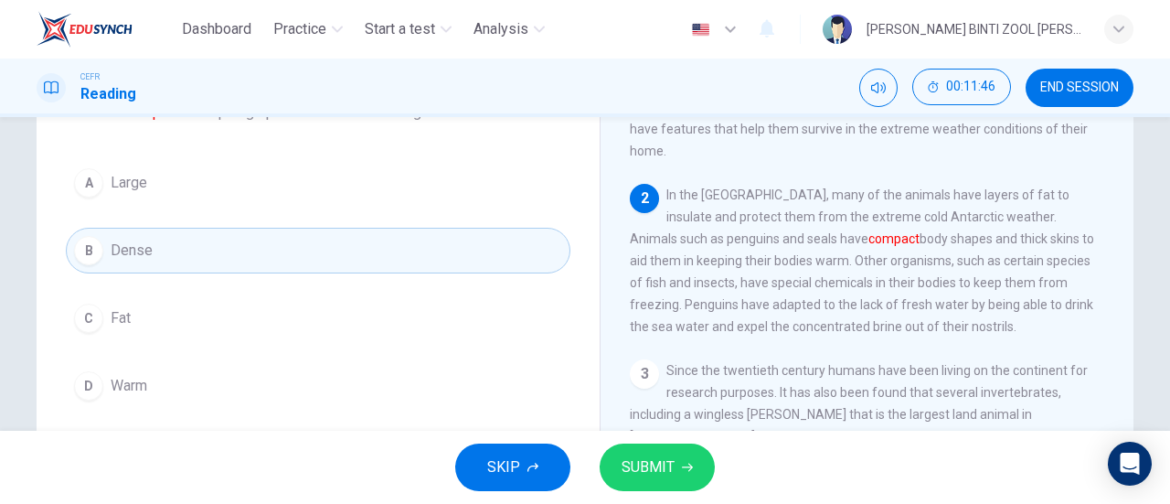
scroll to position [138, 0]
click at [623, 486] on button "SUBMIT" at bounding box center [657, 467] width 115 height 48
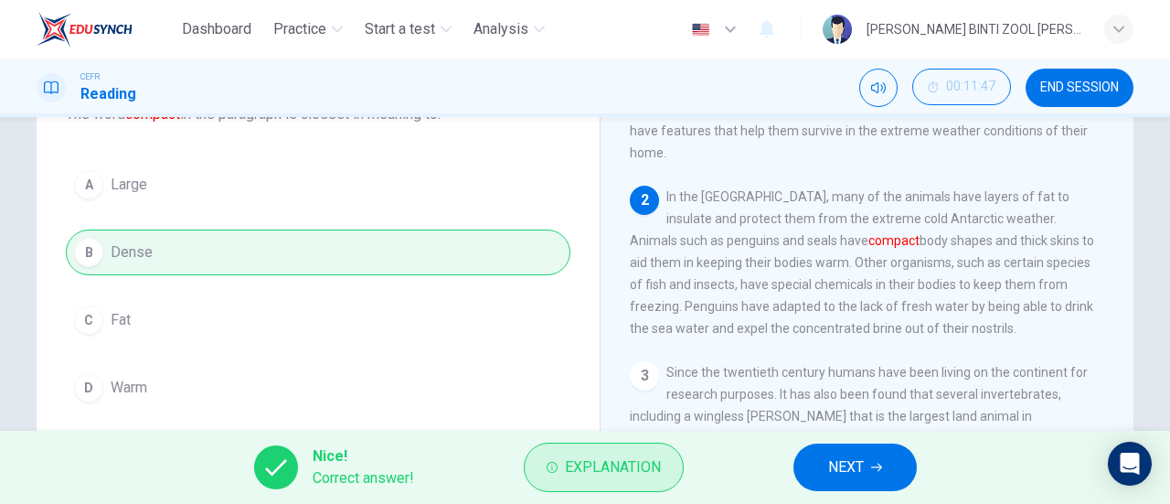
click at [603, 483] on button "Explanation" at bounding box center [604, 467] width 160 height 49
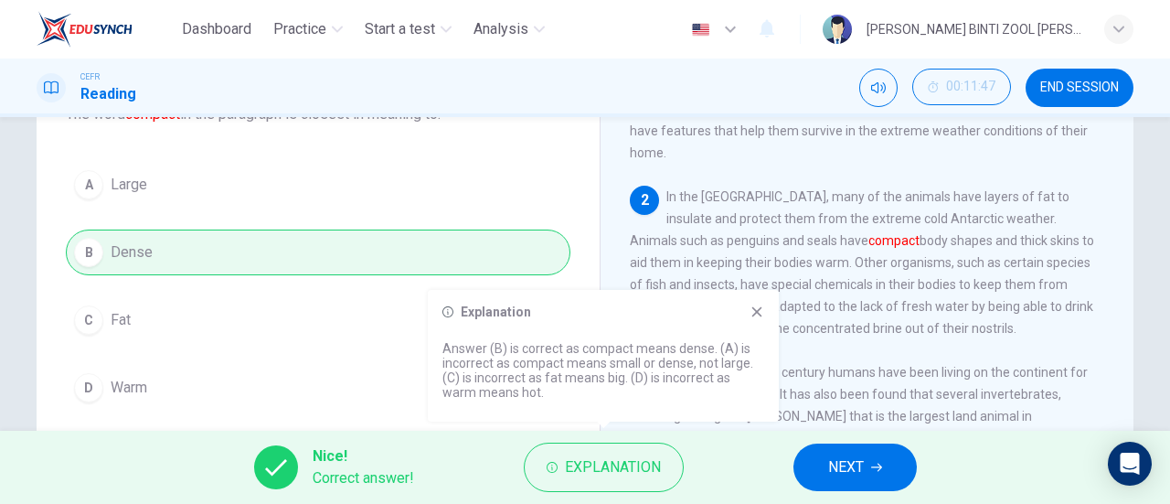
click at [755, 316] on icon at bounding box center [757, 311] width 15 height 15
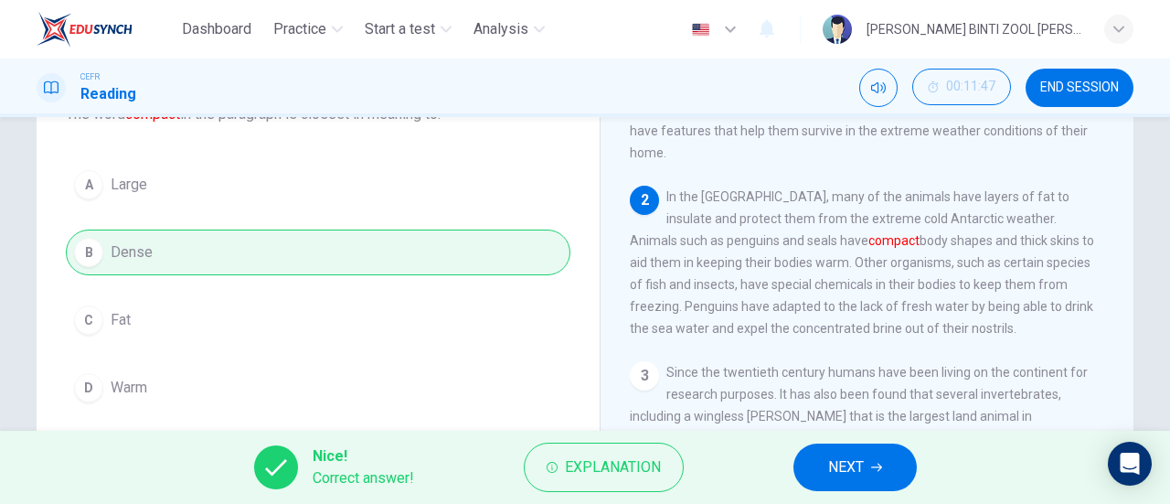
click at [847, 488] on button "NEXT" at bounding box center [855, 467] width 123 height 48
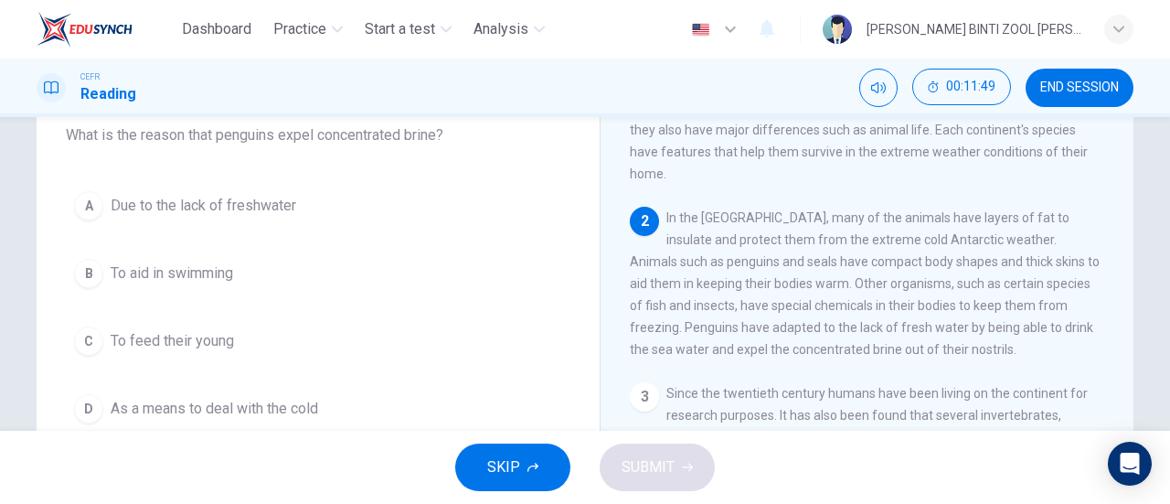
scroll to position [119, 0]
click at [497, 221] on button "A Due to the lack of freshwater" at bounding box center [318, 204] width 505 height 46
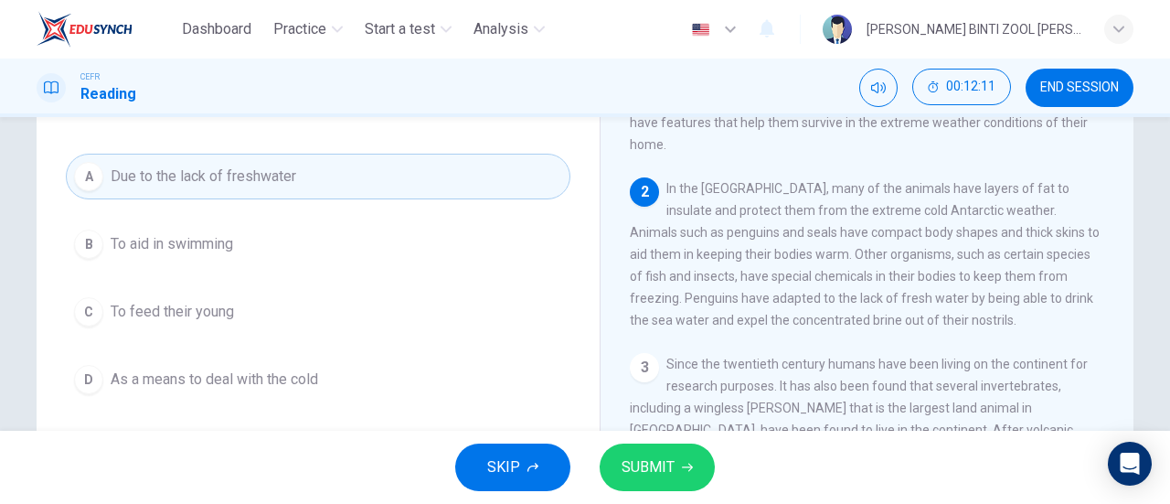
scroll to position [159, 0]
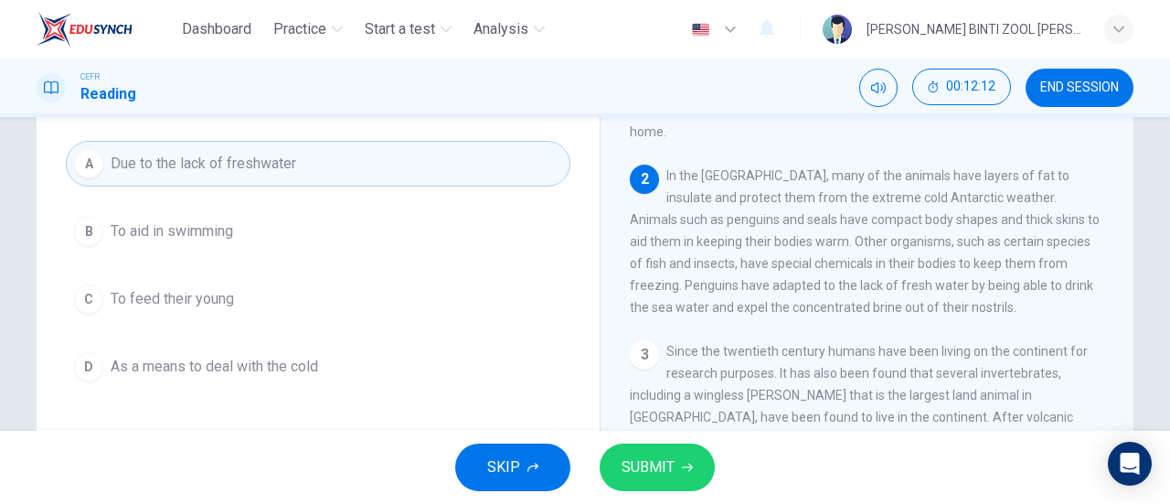
click at [650, 475] on span "SUBMIT" at bounding box center [648, 467] width 53 height 26
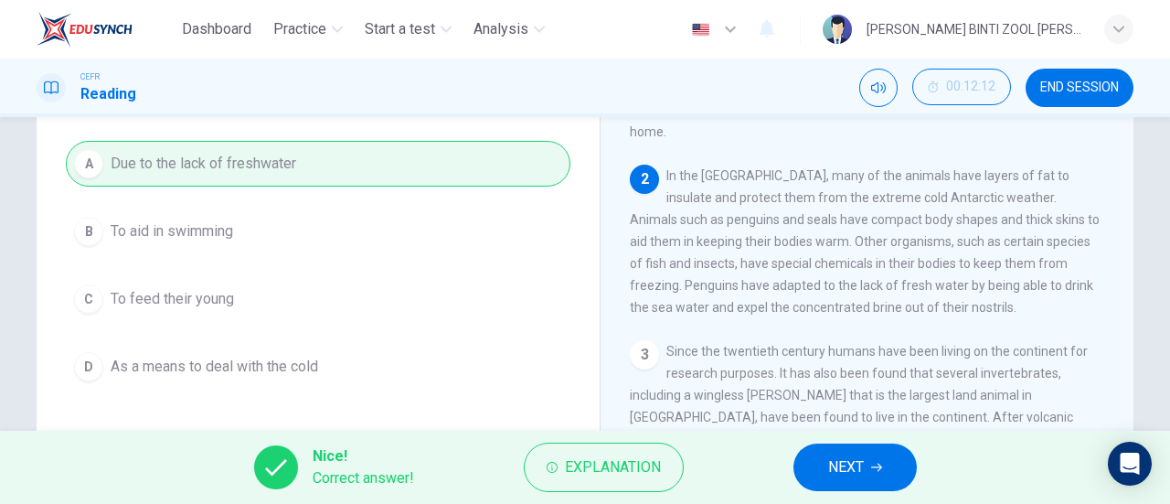
click at [840, 465] on span "NEXT" at bounding box center [846, 467] width 36 height 26
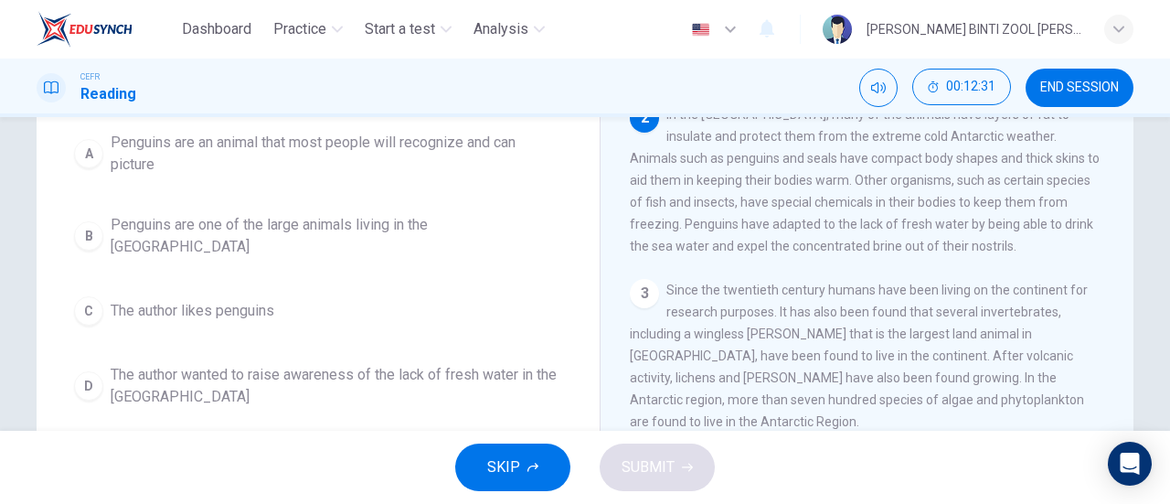
scroll to position [219, 0]
click at [544, 380] on span "The author wanted to raise awareness of the lack of fresh water in the [GEOGRAP…" at bounding box center [337, 388] width 452 height 44
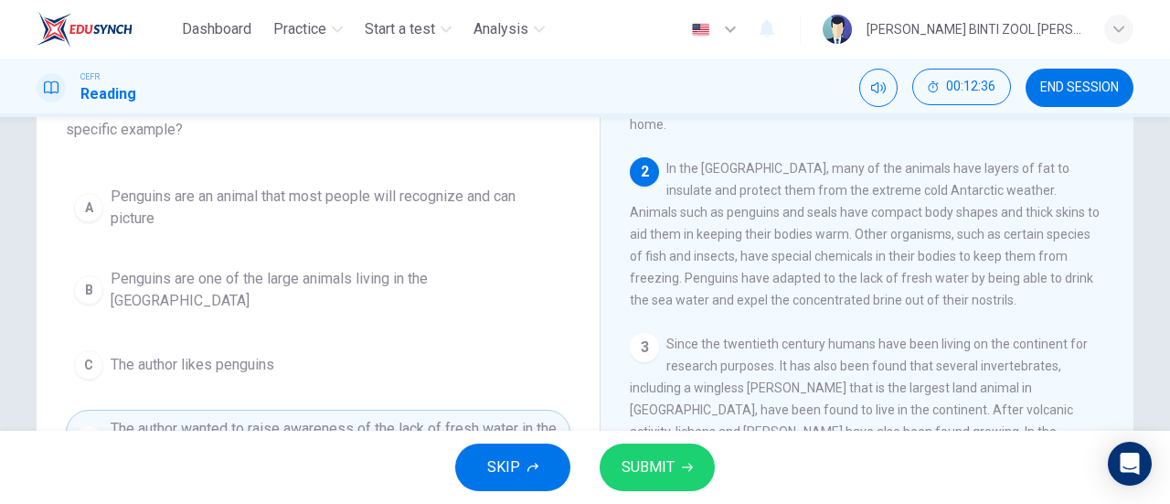
scroll to position [165, 0]
click at [642, 474] on span "SUBMIT" at bounding box center [648, 467] width 53 height 26
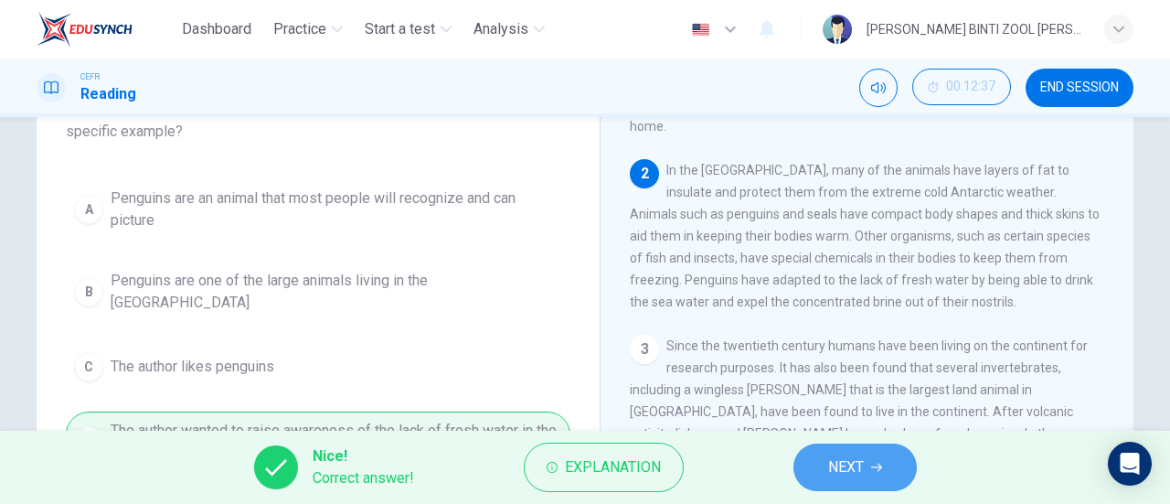
click at [826, 477] on button "NEXT" at bounding box center [855, 467] width 123 height 48
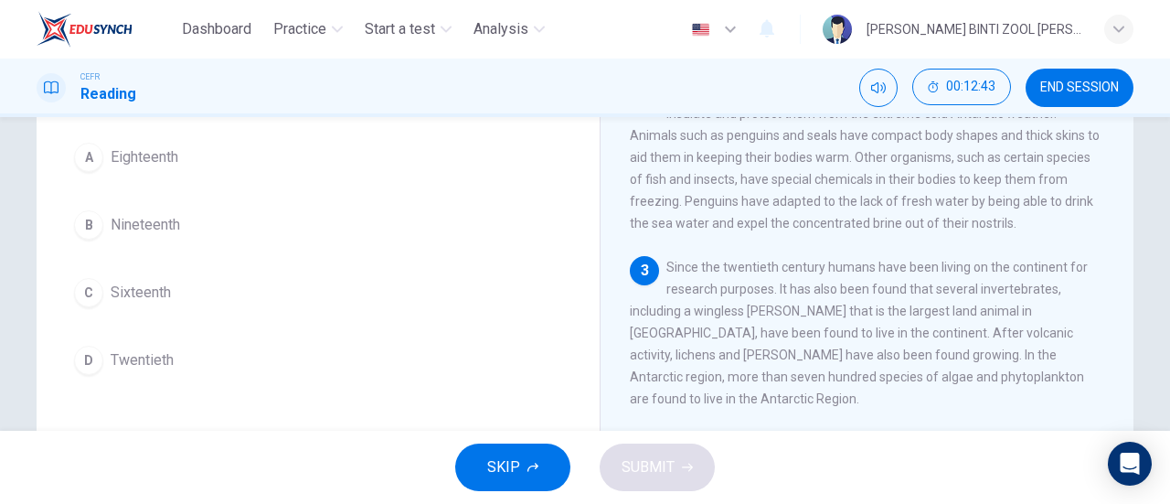
scroll to position [105, 0]
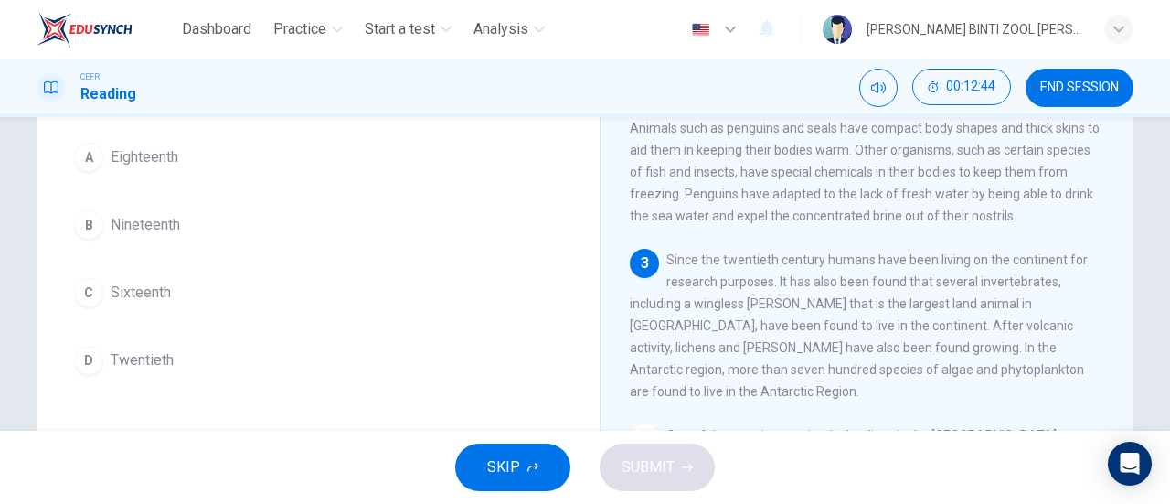
click at [476, 375] on button "D Twentieth" at bounding box center [318, 360] width 505 height 46
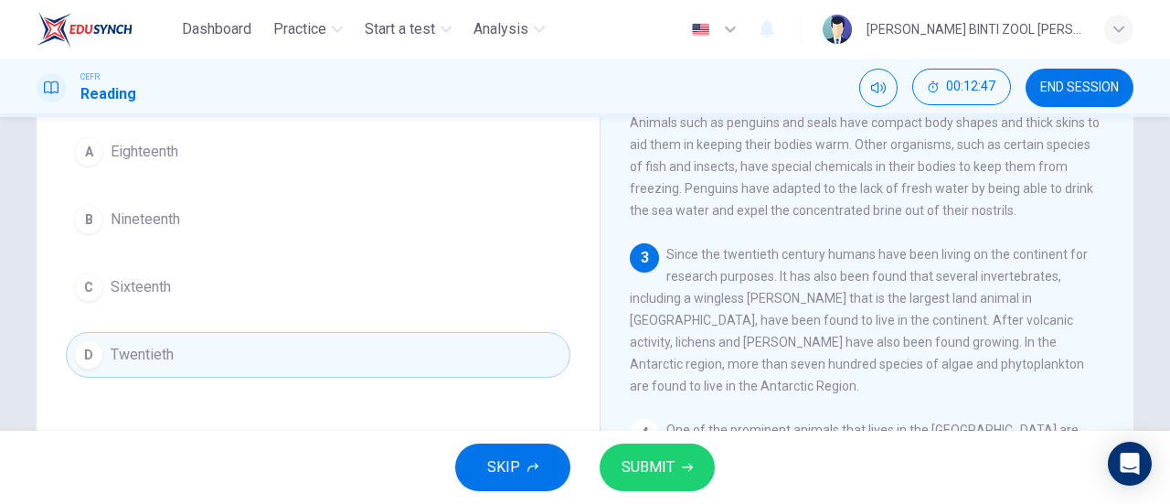
scroll to position [194, 0]
click at [655, 482] on button "SUBMIT" at bounding box center [657, 467] width 115 height 48
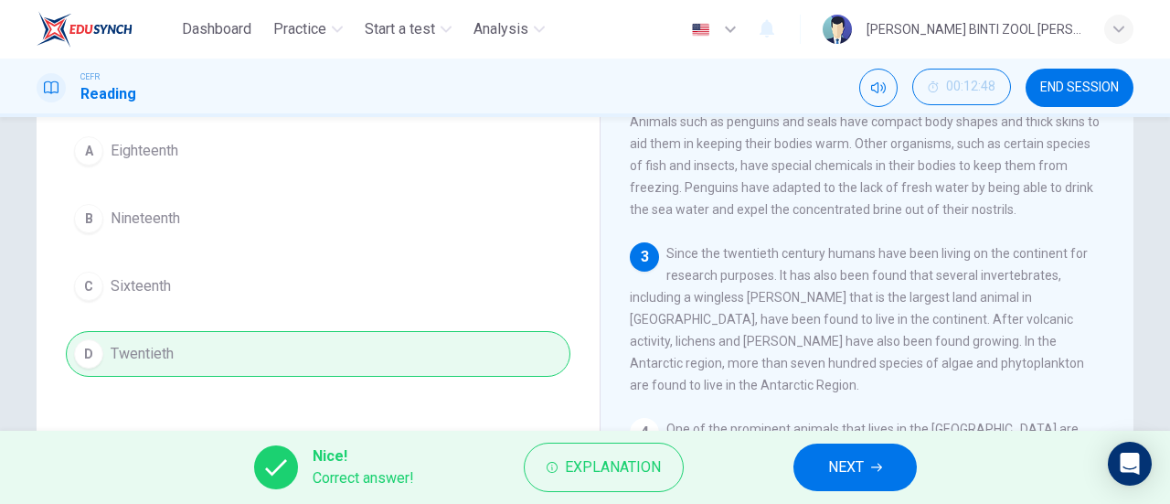
click at [826, 475] on button "NEXT" at bounding box center [855, 467] width 123 height 48
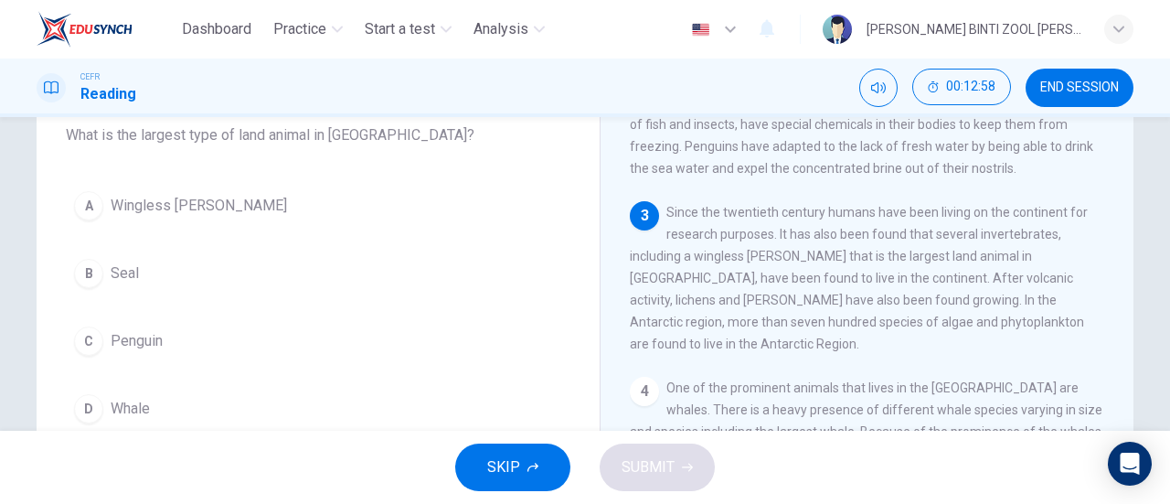
scroll to position [223, 0]
click at [514, 216] on button "A Wingless [PERSON_NAME]" at bounding box center [318, 206] width 505 height 46
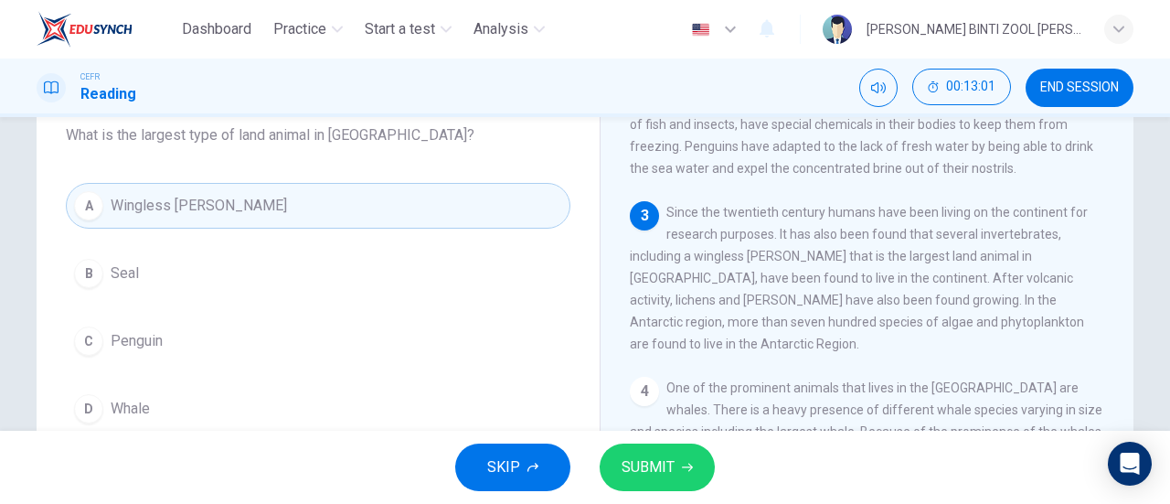
click at [691, 469] on icon "button" at bounding box center [687, 467] width 11 height 11
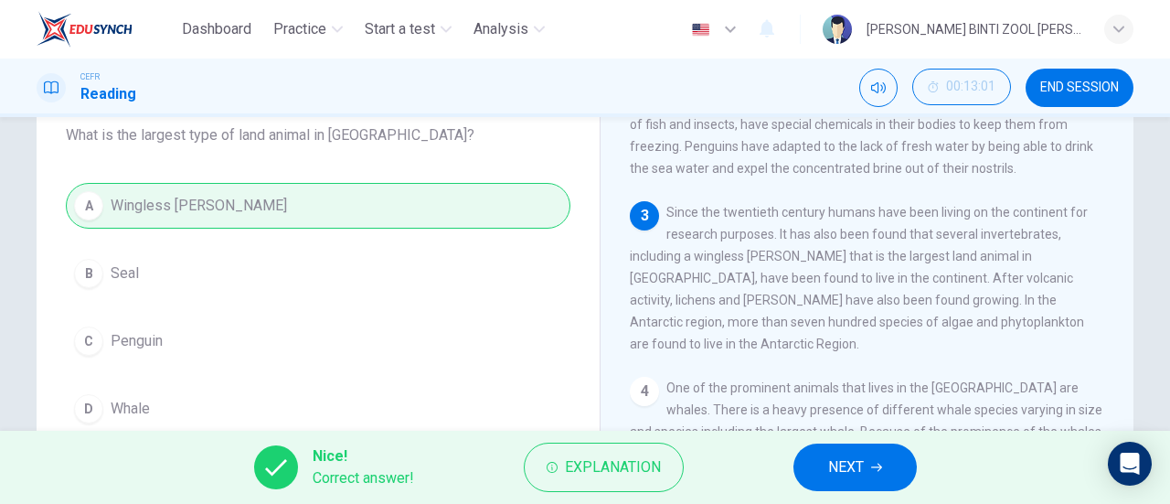
click at [865, 486] on button "NEXT" at bounding box center [855, 467] width 123 height 48
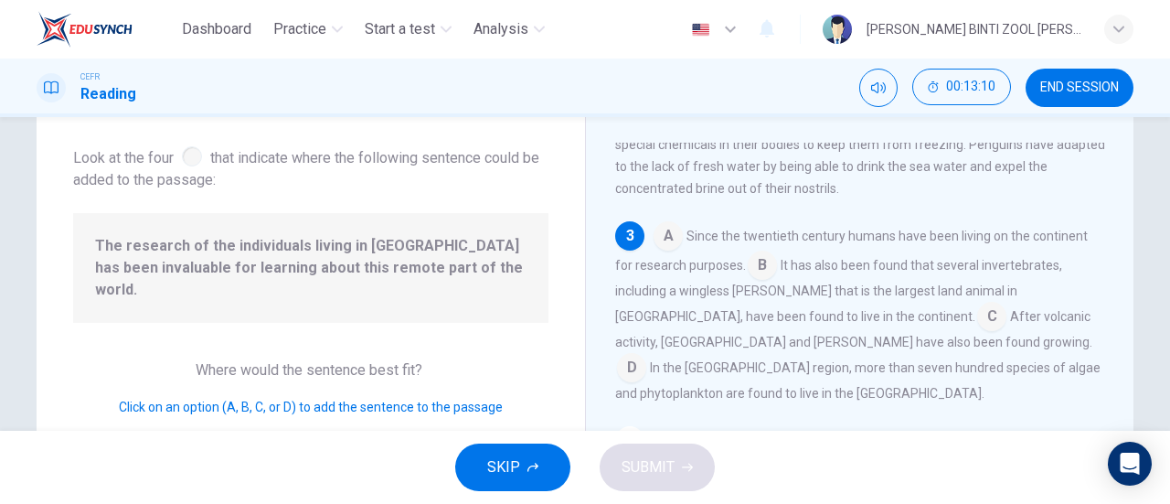
scroll to position [208, 0]
click at [672, 246] on input at bounding box center [668, 235] width 29 height 29
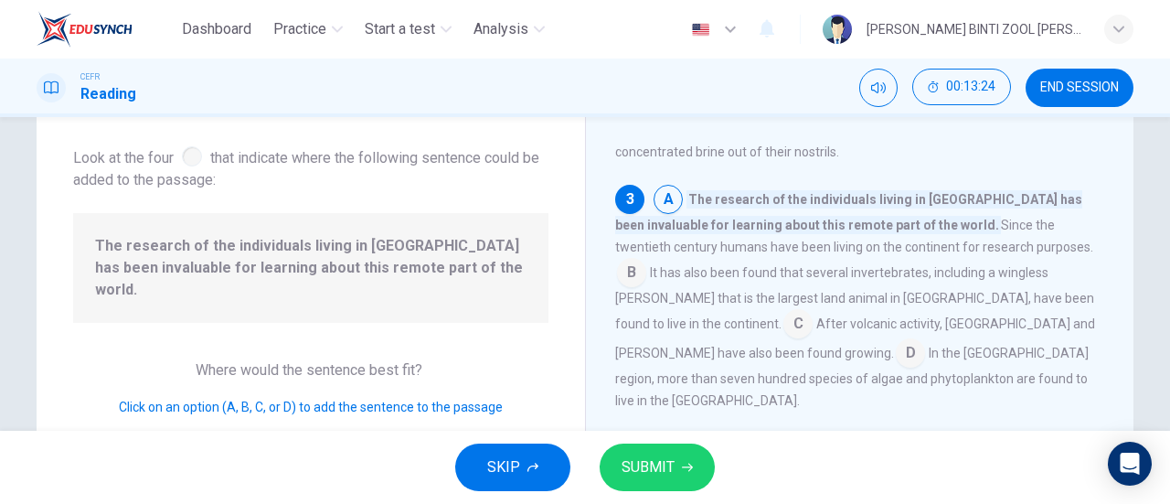
scroll to position [243, 0]
click at [646, 264] on input at bounding box center [631, 274] width 29 height 29
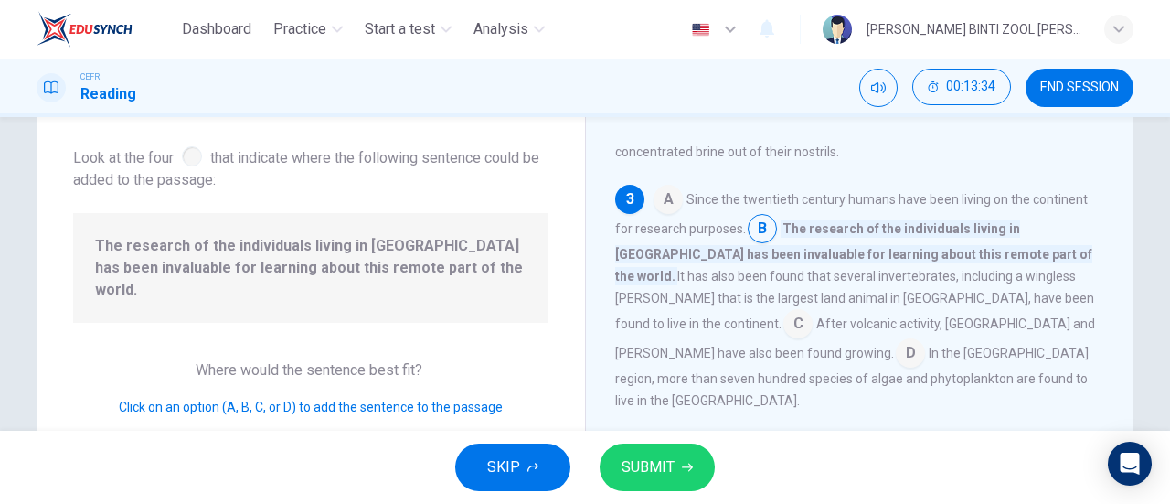
click at [813, 315] on input at bounding box center [798, 325] width 29 height 29
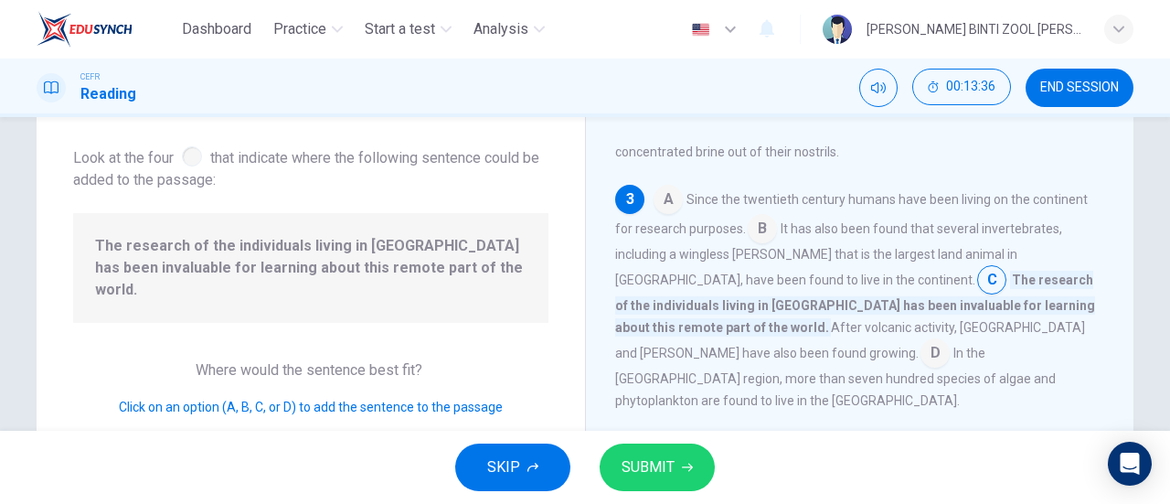
click at [950, 345] on input at bounding box center [935, 354] width 29 height 29
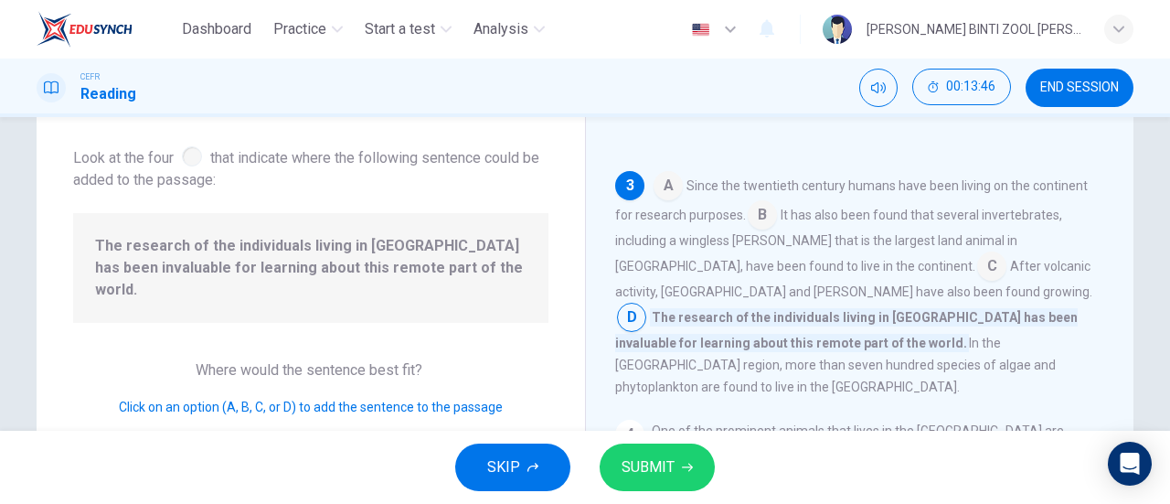
scroll to position [260, 0]
click at [753, 224] on input at bounding box center [762, 213] width 29 height 29
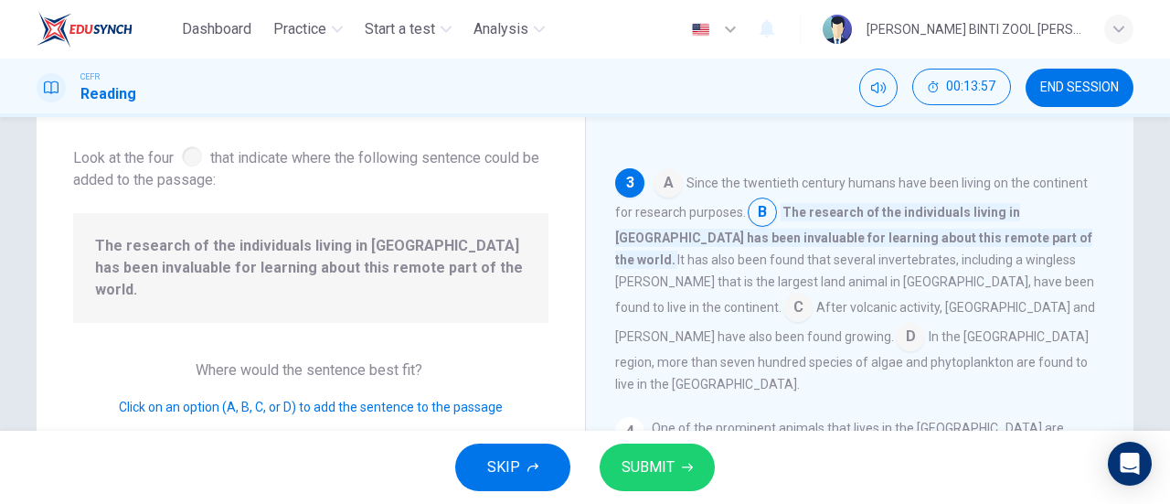
click at [925, 326] on input at bounding box center [910, 338] width 29 height 29
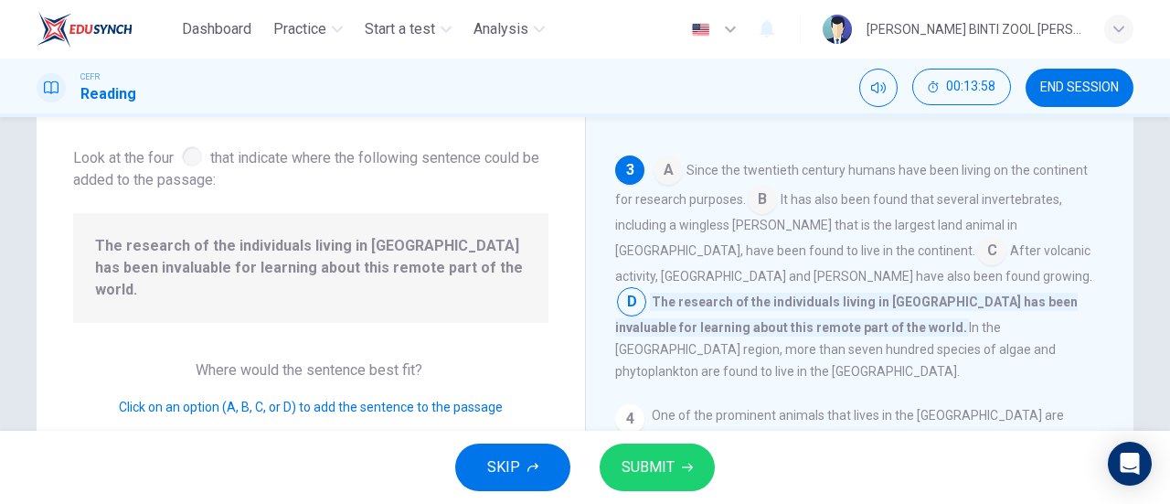
scroll to position [283, 0]
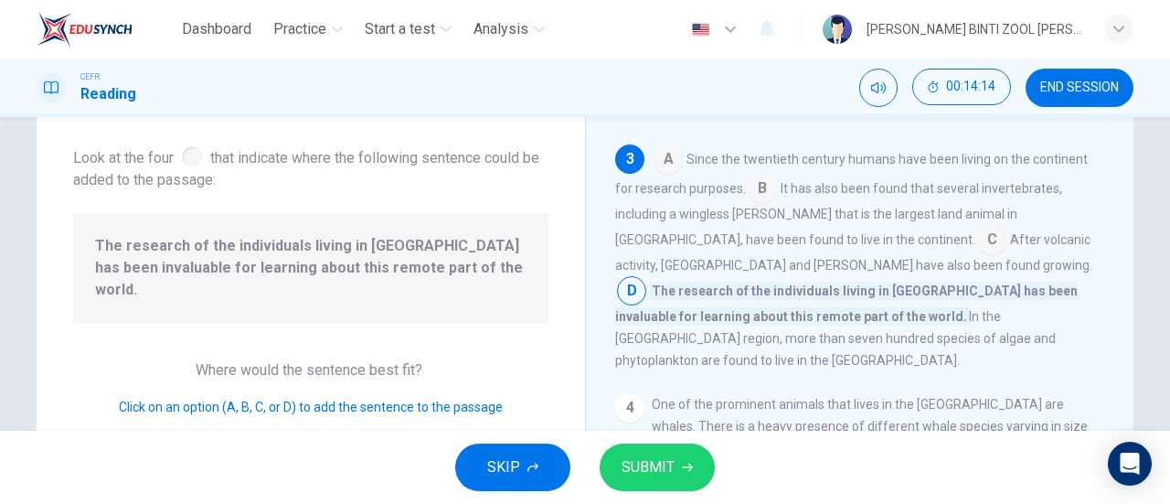
click at [977, 252] on input at bounding box center [991, 241] width 29 height 29
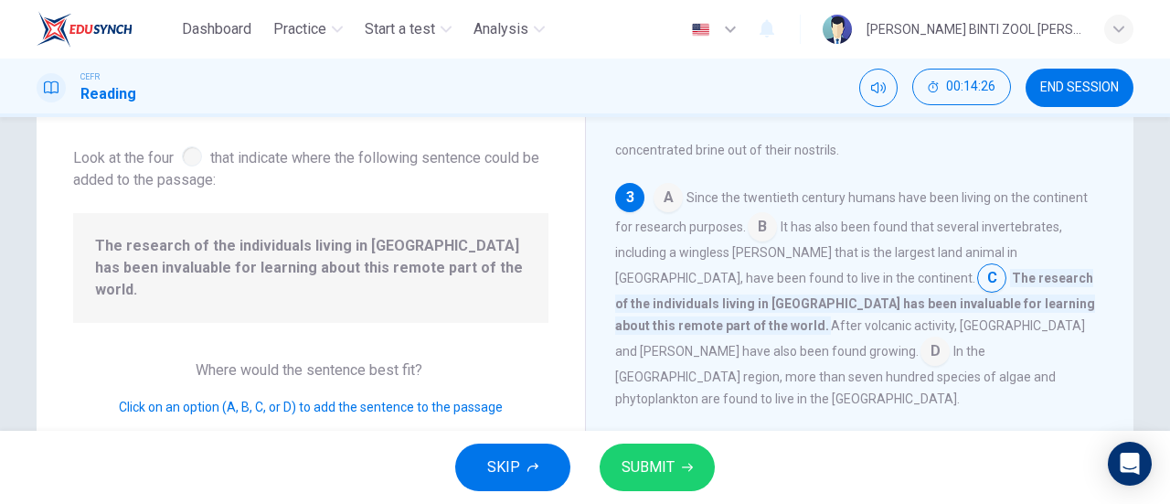
scroll to position [244, 0]
click at [675, 208] on input at bounding box center [668, 200] width 29 height 29
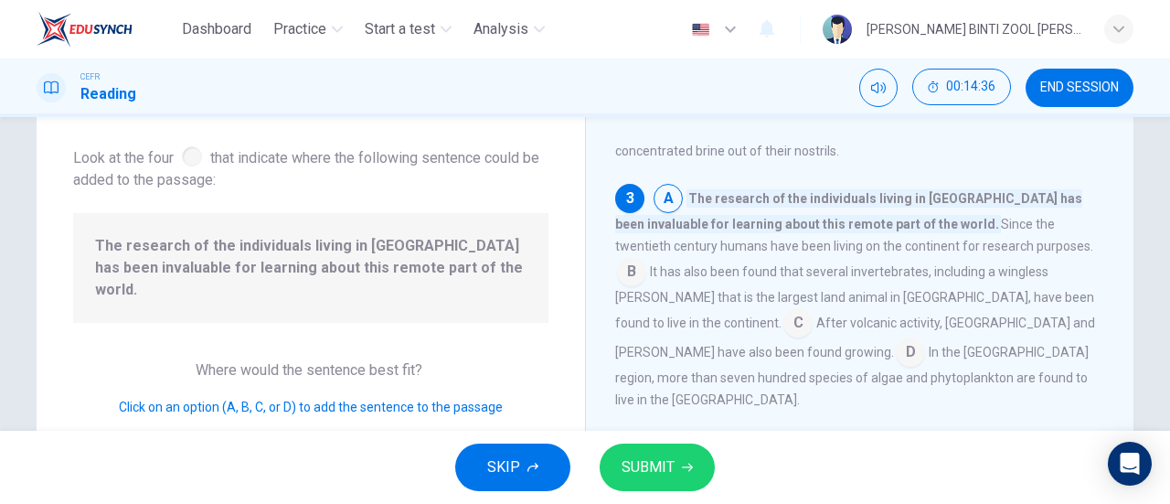
click at [683, 454] on button "SUBMIT" at bounding box center [657, 467] width 115 height 48
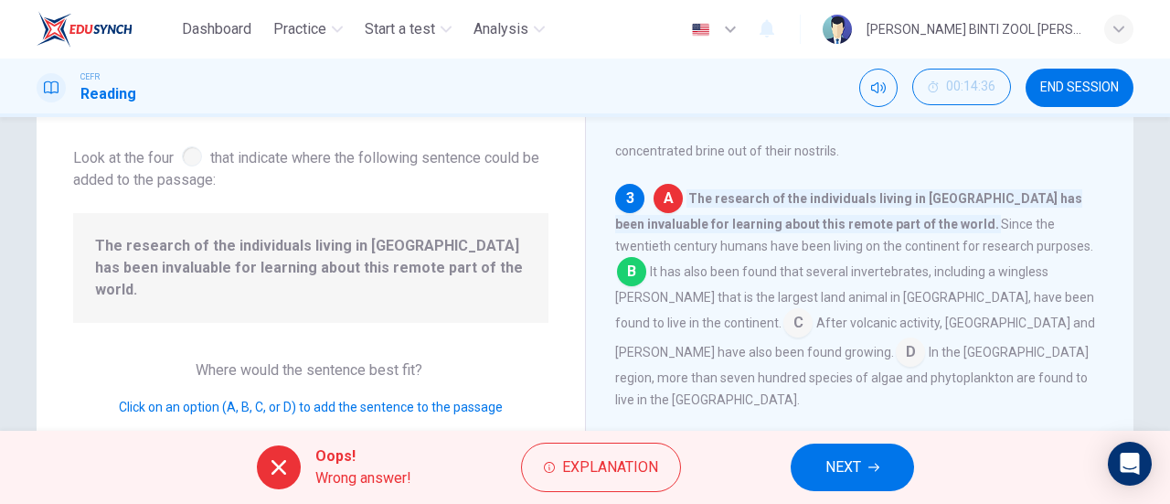
click at [840, 473] on span "NEXT" at bounding box center [844, 467] width 36 height 26
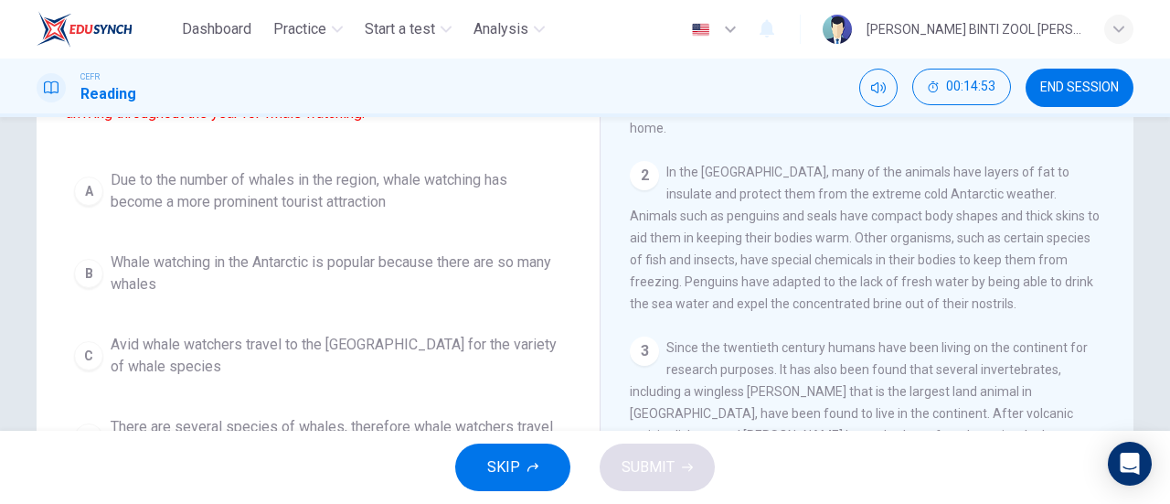
scroll to position [212, 0]
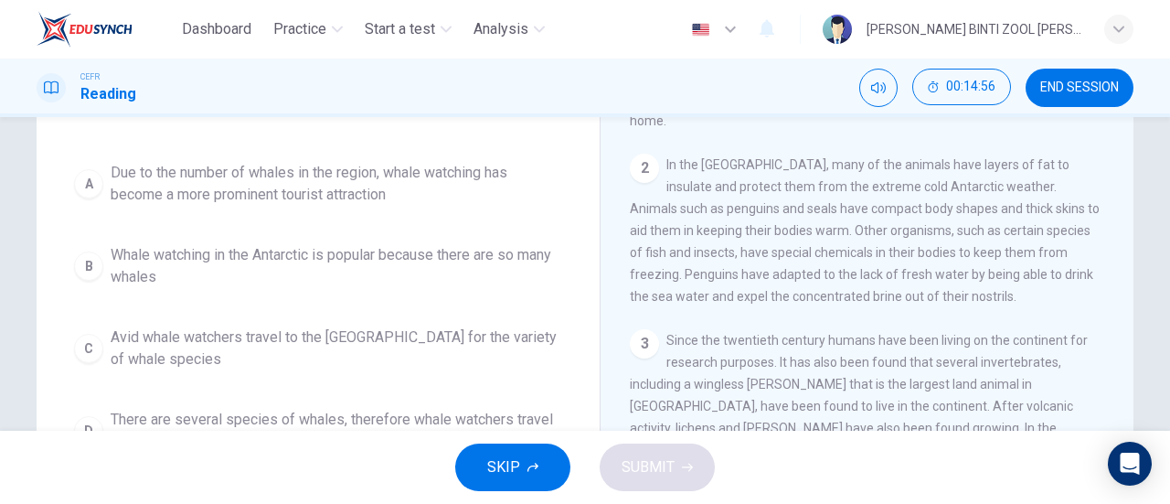
click at [860, 381] on div "3 Since the twentieth century humans have been living on the continent for rese…" at bounding box center [867, 406] width 475 height 154
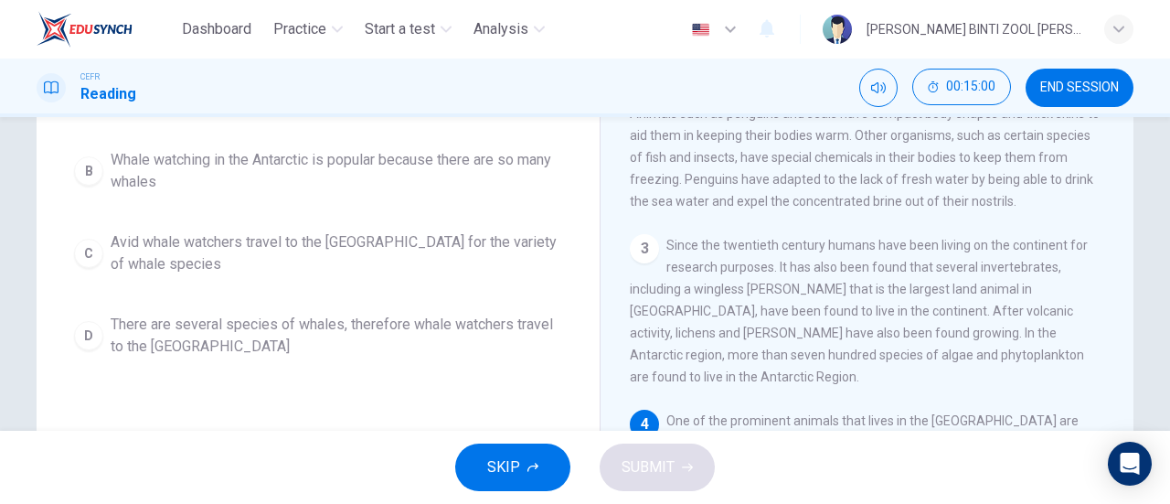
scroll to position [307, 0]
click at [499, 358] on span "There are several species of whales, therefore whale watchers travel to the [GE…" at bounding box center [337, 336] width 452 height 44
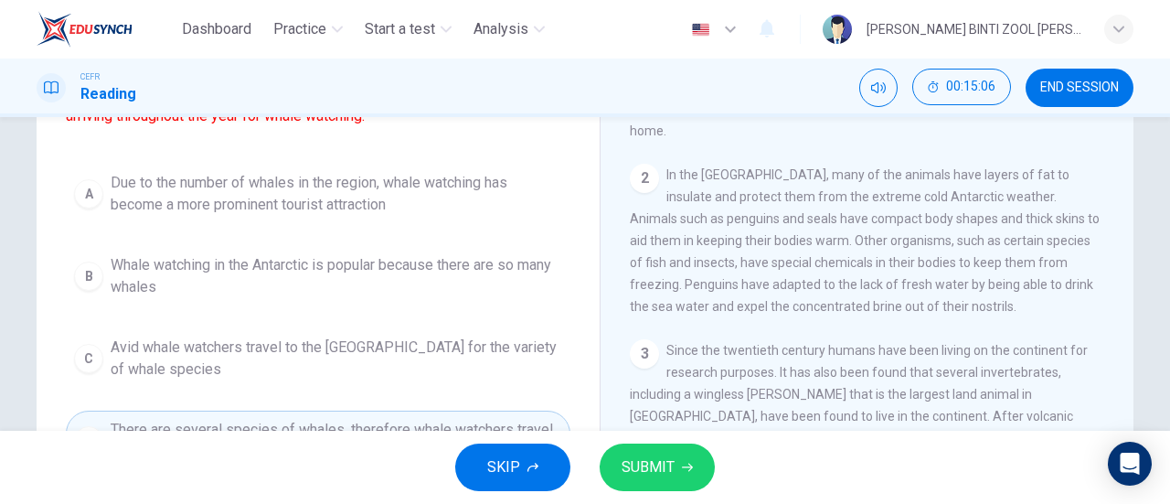
scroll to position [200, 0]
click at [643, 490] on button "SUBMIT" at bounding box center [657, 467] width 115 height 48
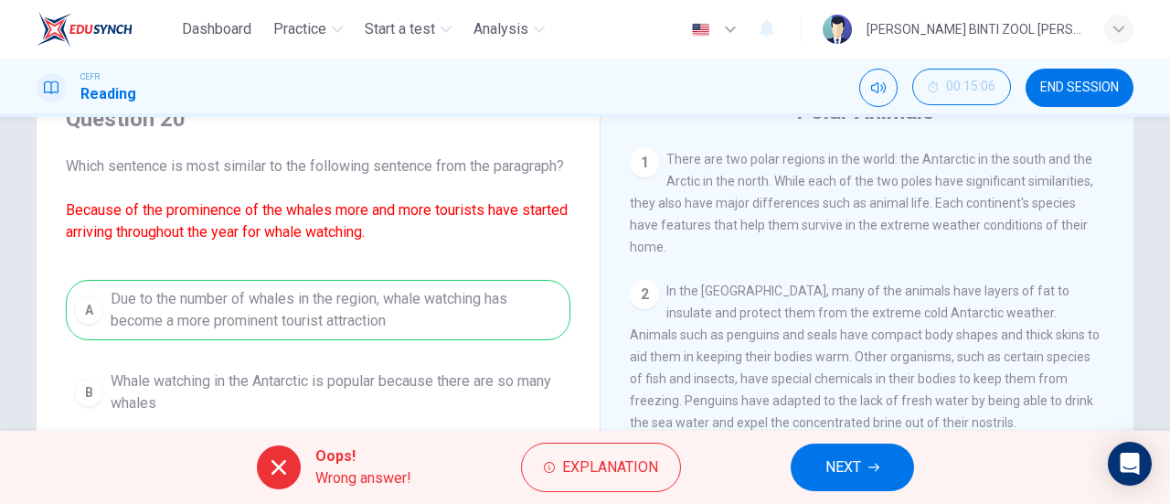
scroll to position [80, 0]
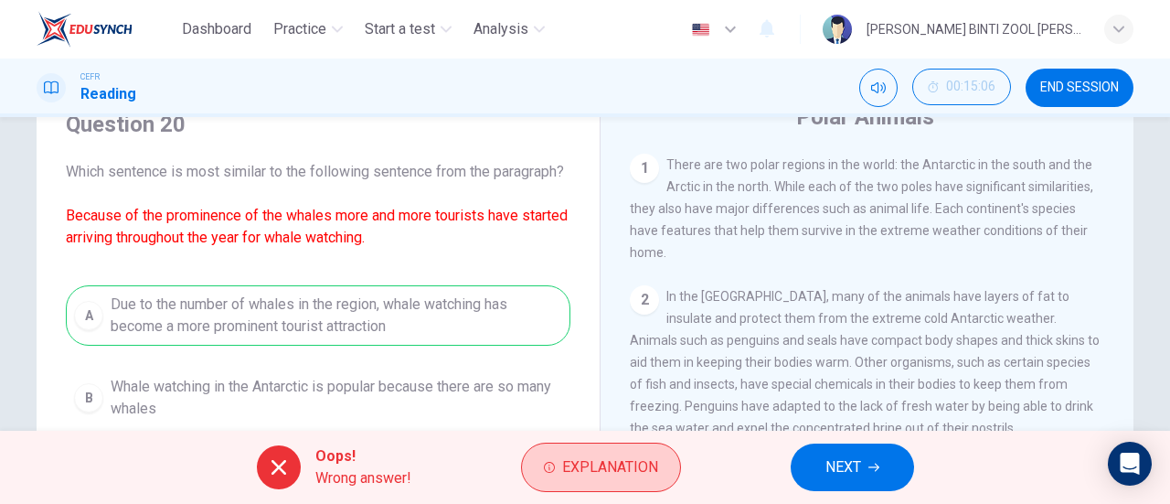
click at [631, 457] on span "Explanation" at bounding box center [610, 467] width 96 height 26
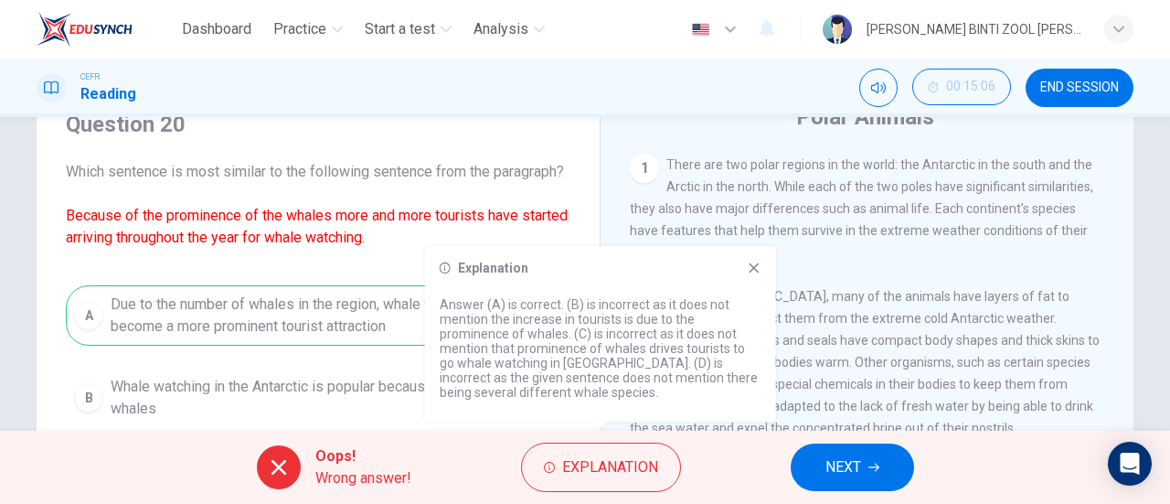
click at [747, 272] on icon at bounding box center [754, 268] width 15 height 15
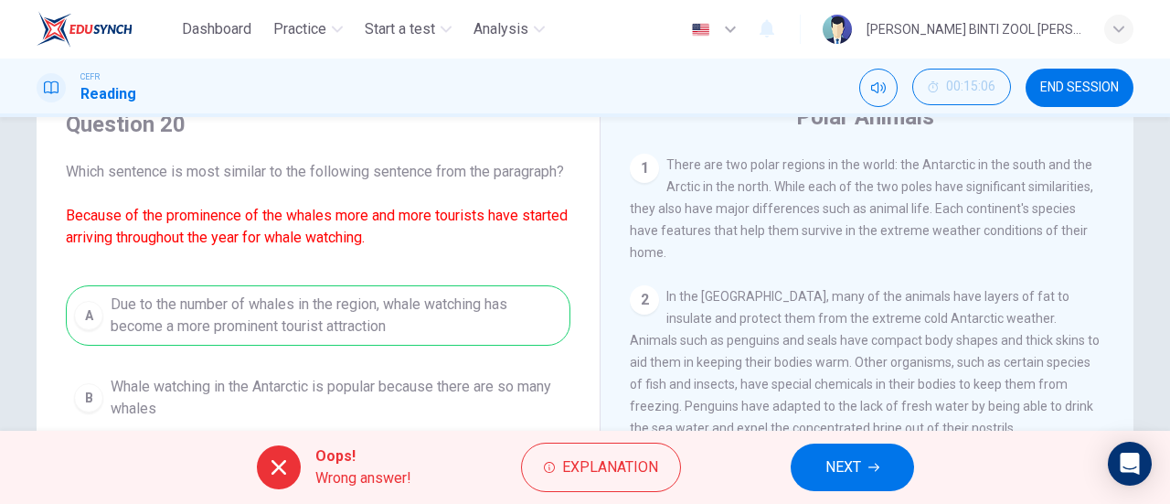
click at [860, 488] on button "NEXT" at bounding box center [852, 467] width 123 height 48
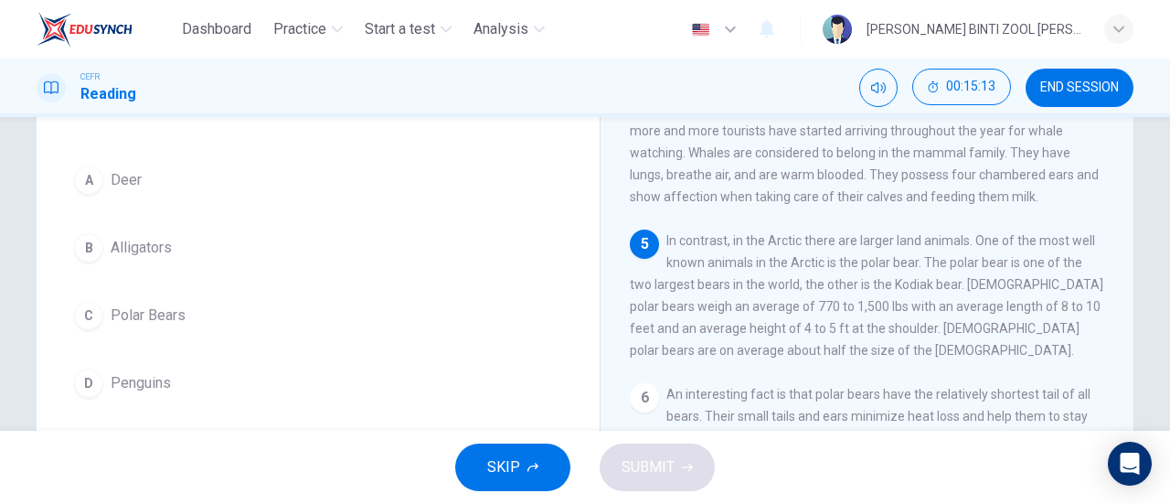
scroll to position [160, 0]
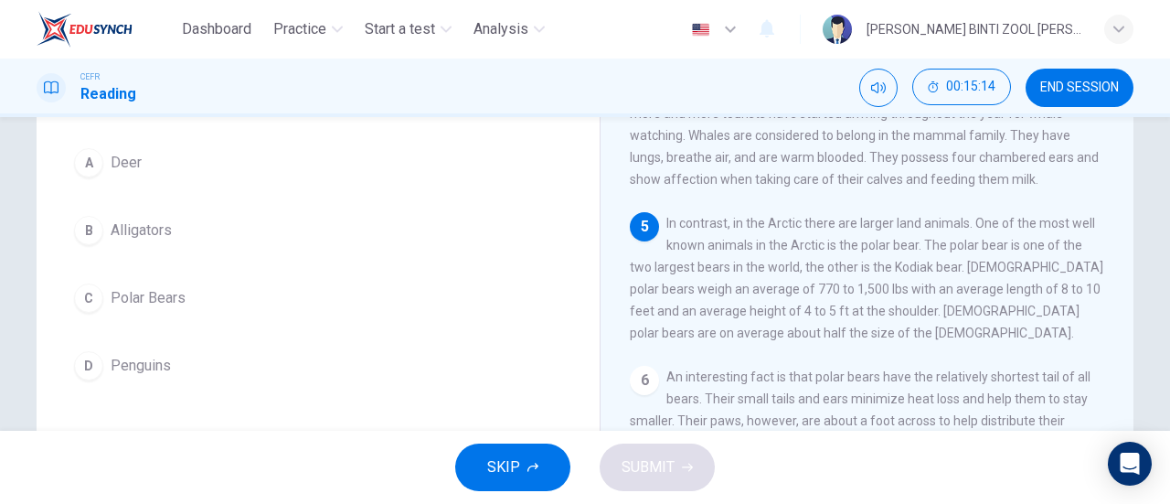
click at [466, 298] on button "C Polar Bears" at bounding box center [318, 298] width 505 height 46
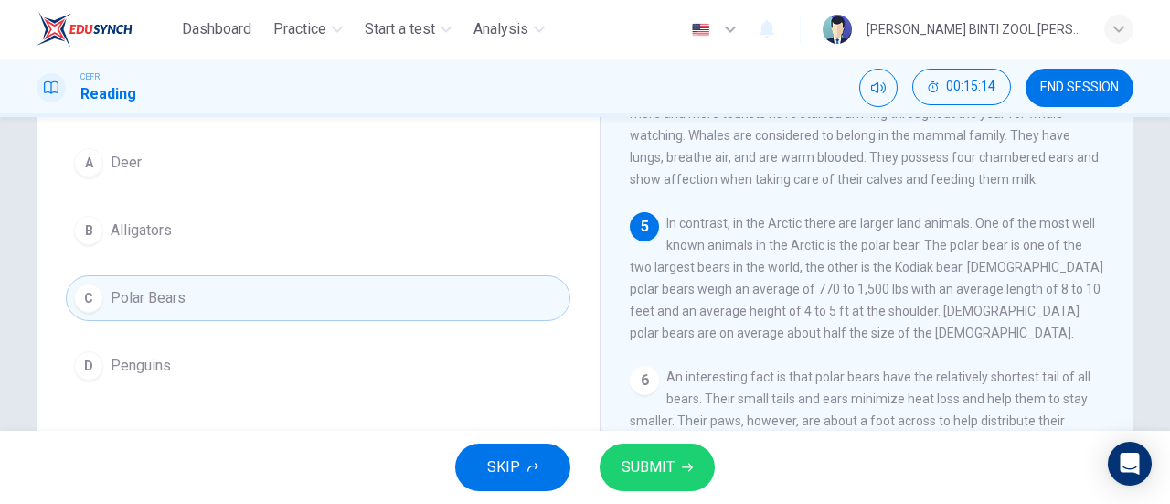
click at [673, 490] on button "SUBMIT" at bounding box center [657, 467] width 115 height 48
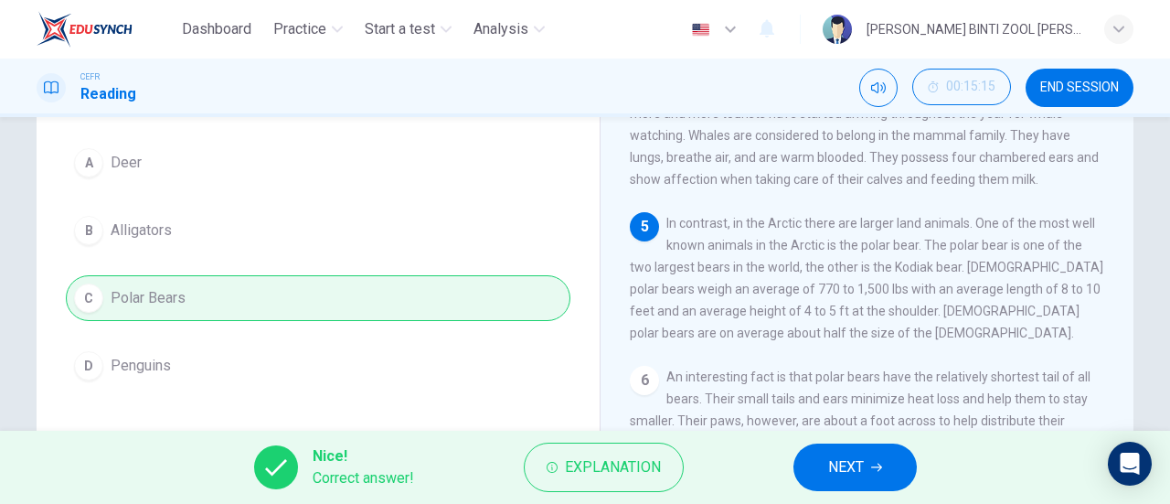
click at [810, 477] on button "NEXT" at bounding box center [855, 467] width 123 height 48
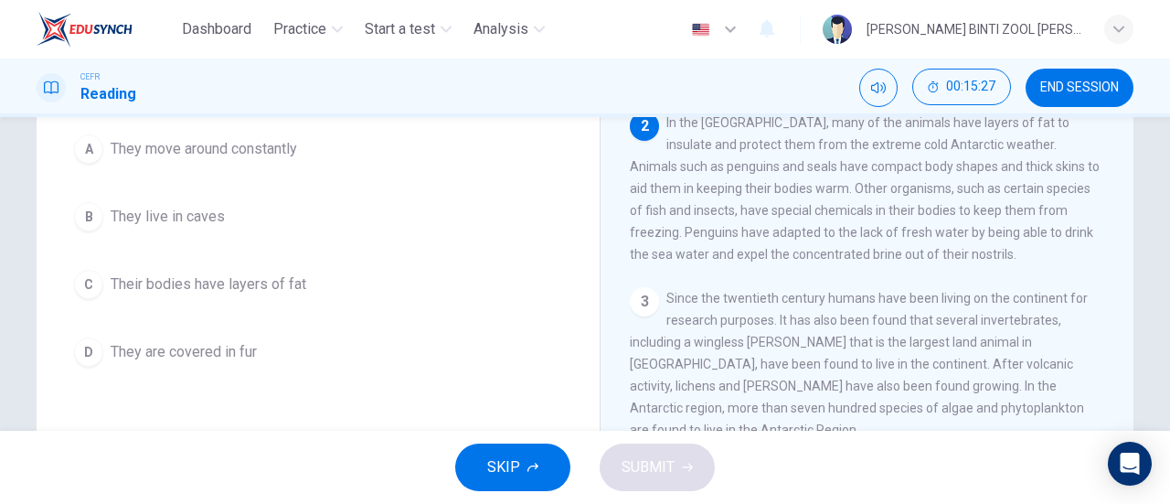
scroll to position [177, 0]
click at [496, 296] on button "C Their bodies have layers of fat" at bounding box center [318, 281] width 505 height 46
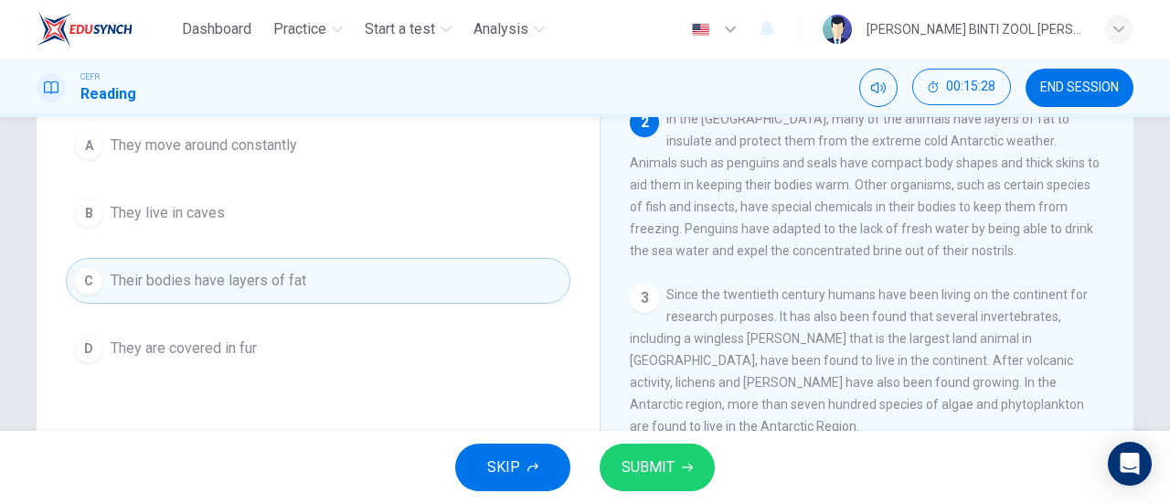
click at [686, 474] on button "SUBMIT" at bounding box center [657, 467] width 115 height 48
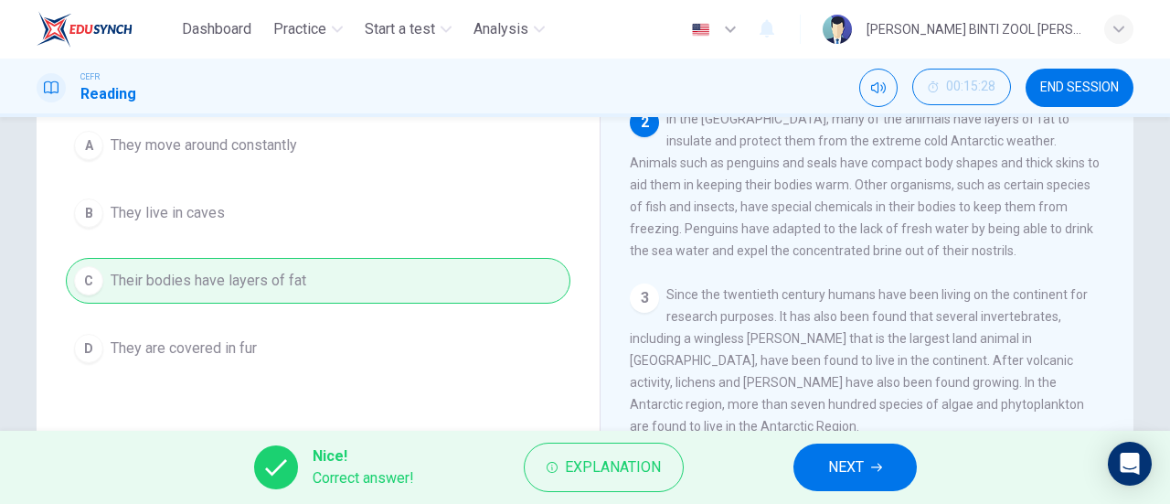
click at [810, 465] on button "NEXT" at bounding box center [855, 467] width 123 height 48
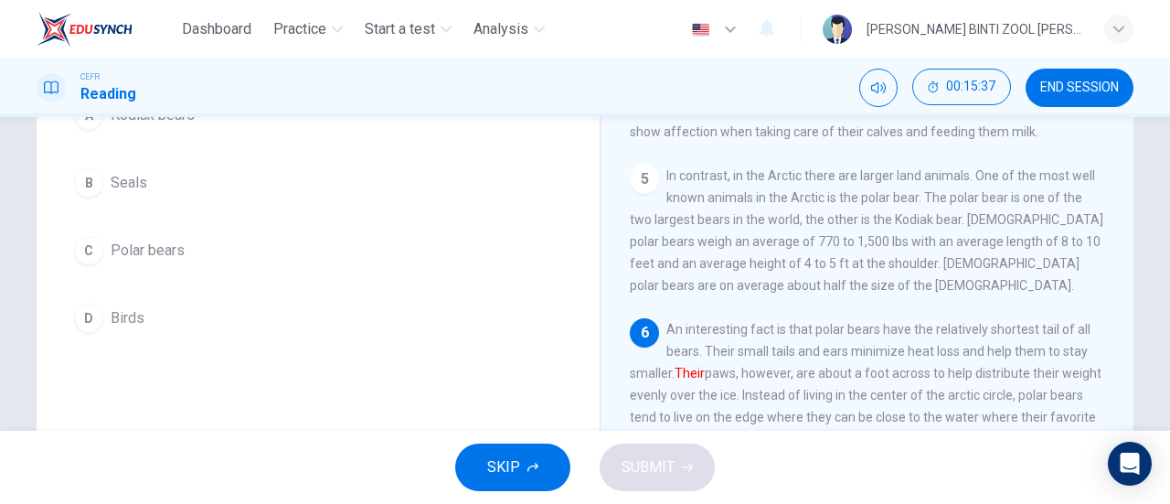
scroll to position [192, 0]
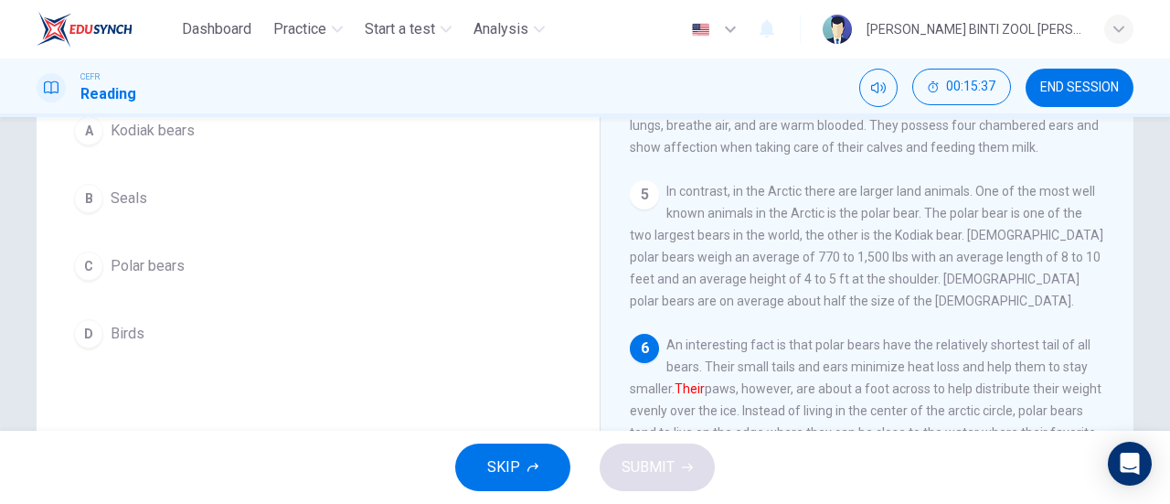
click at [454, 275] on button "C Polar bears" at bounding box center [318, 266] width 505 height 46
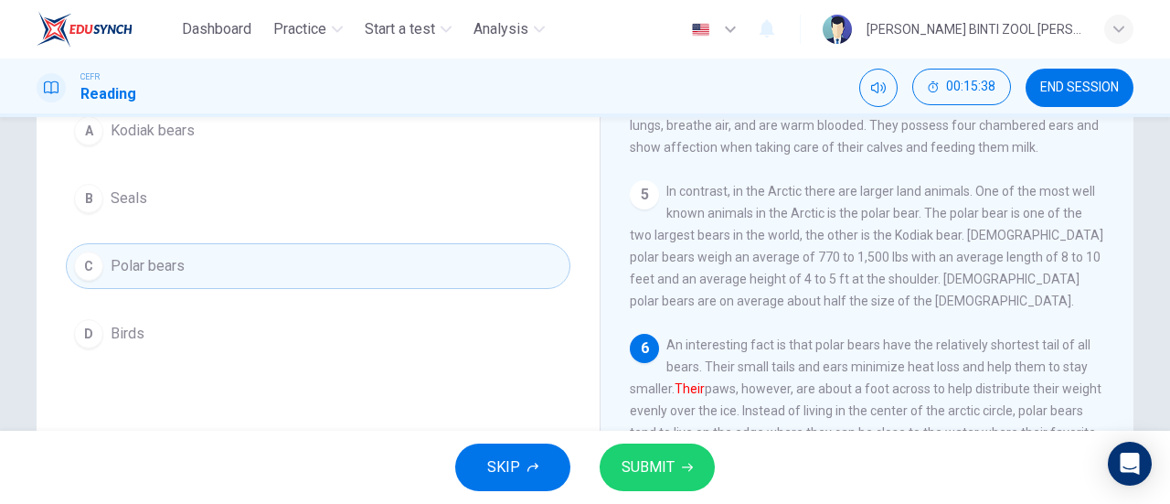
click at [688, 479] on button "SUBMIT" at bounding box center [657, 467] width 115 height 48
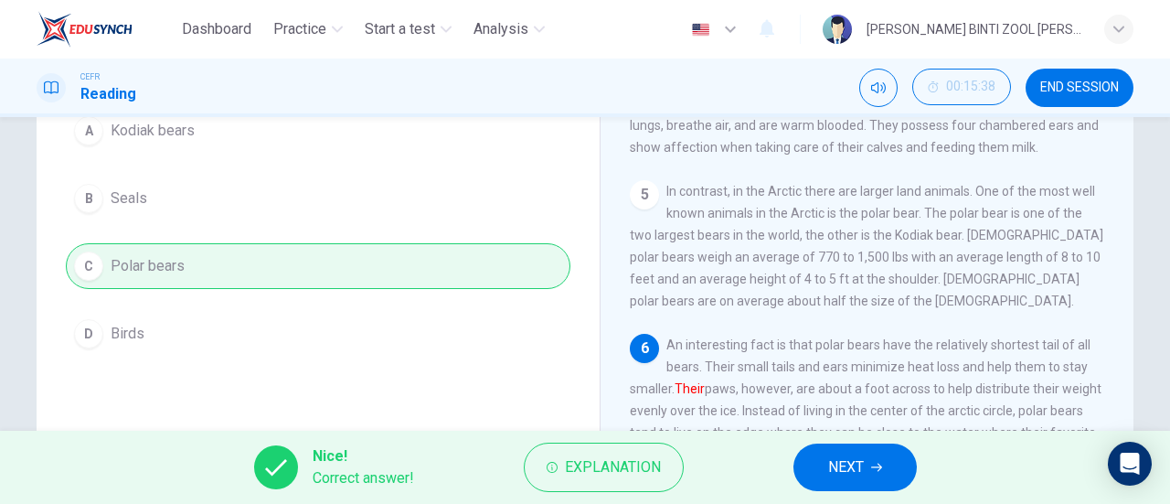
click at [820, 477] on button "NEXT" at bounding box center [855, 467] width 123 height 48
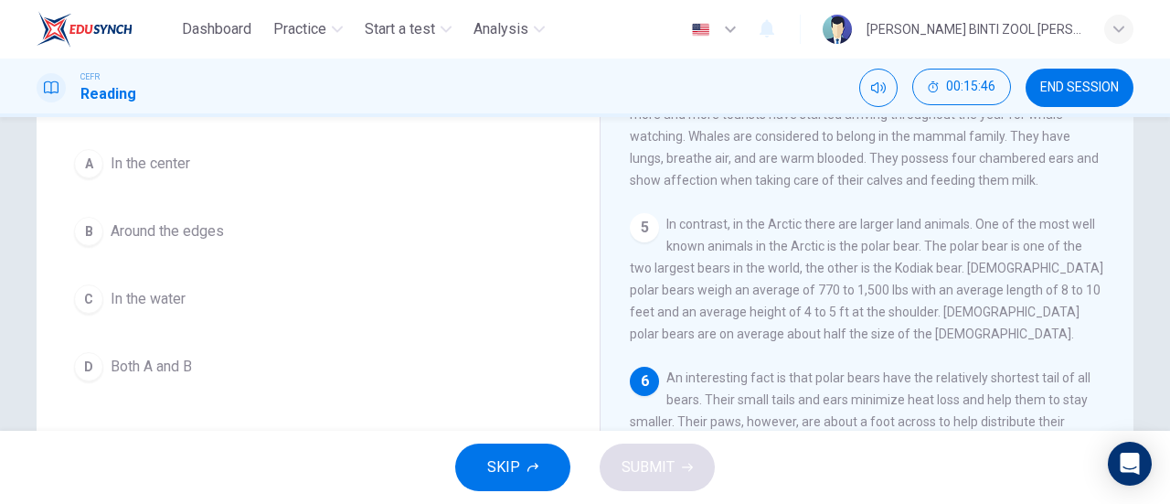
scroll to position [157, 0]
click at [507, 246] on button "B Around the edges" at bounding box center [318, 233] width 505 height 46
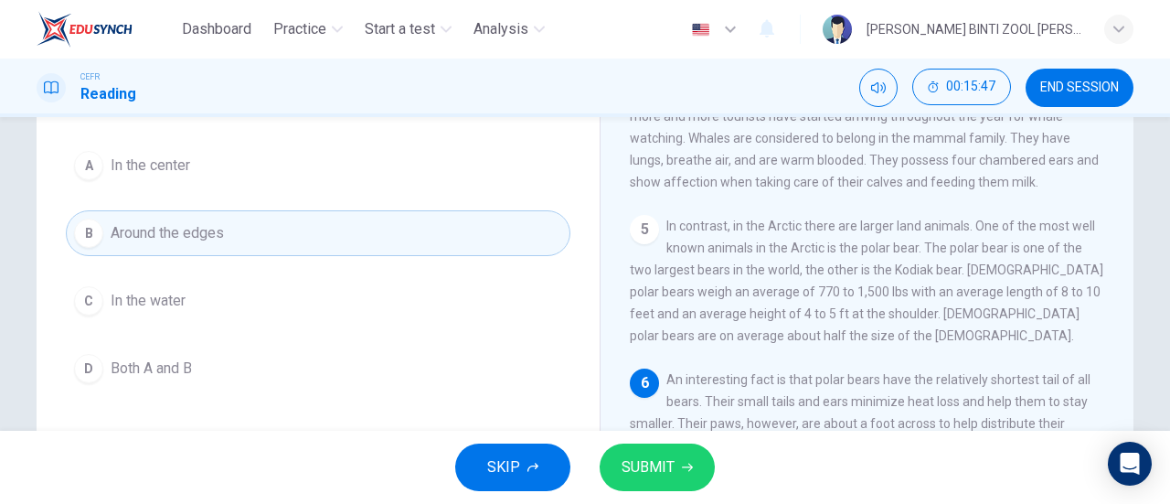
click at [684, 465] on icon "button" at bounding box center [687, 467] width 11 height 11
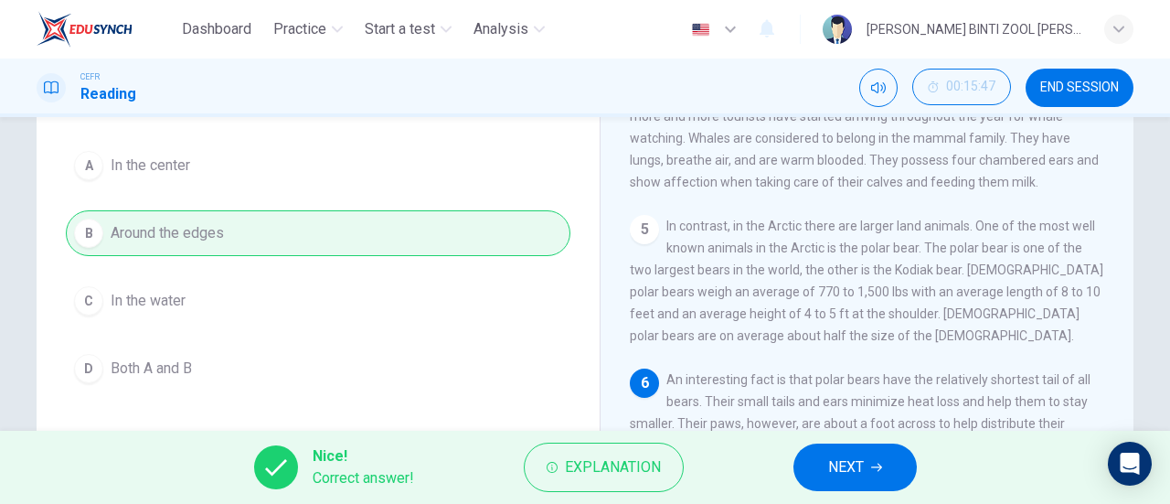
click at [817, 485] on button "NEXT" at bounding box center [855, 467] width 123 height 48
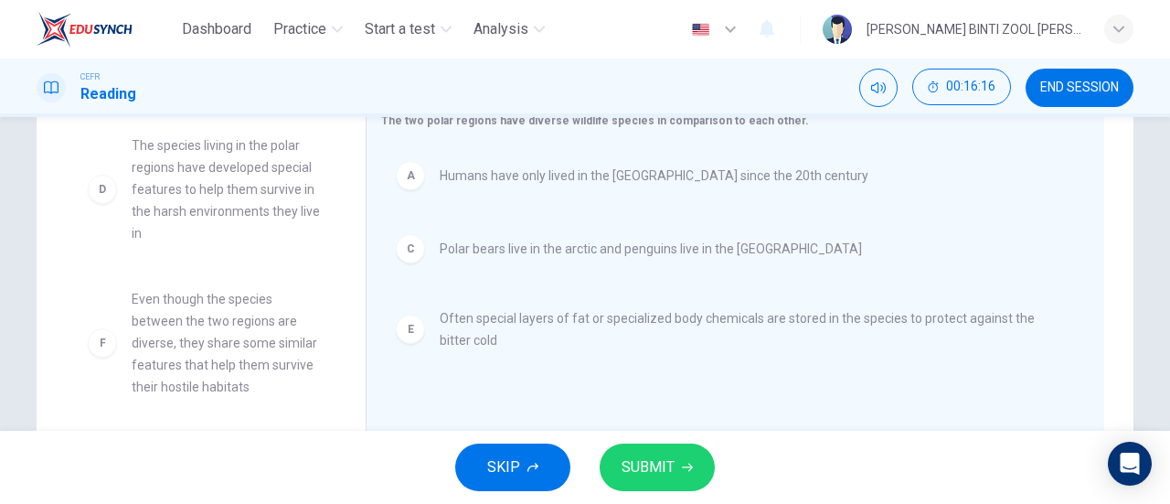
scroll to position [121, 0]
click at [651, 479] on span "SUBMIT" at bounding box center [648, 467] width 53 height 26
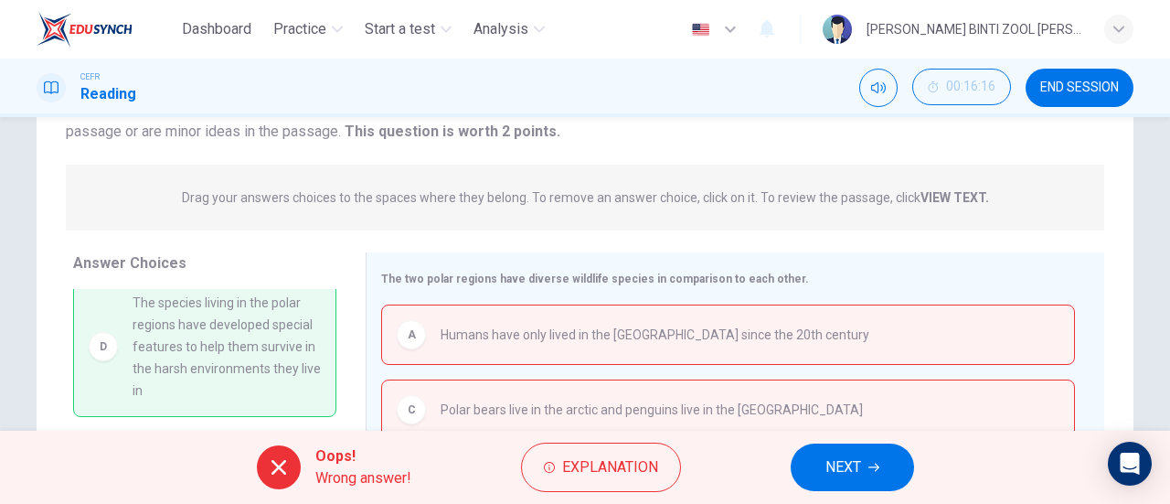
scroll to position [0, 0]
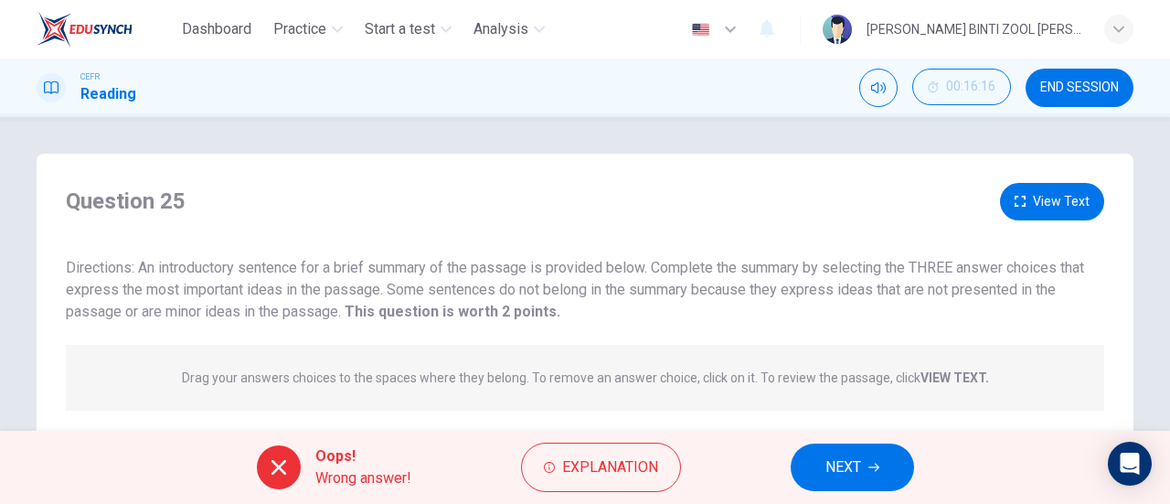
click at [849, 468] on span "NEXT" at bounding box center [844, 467] width 36 height 26
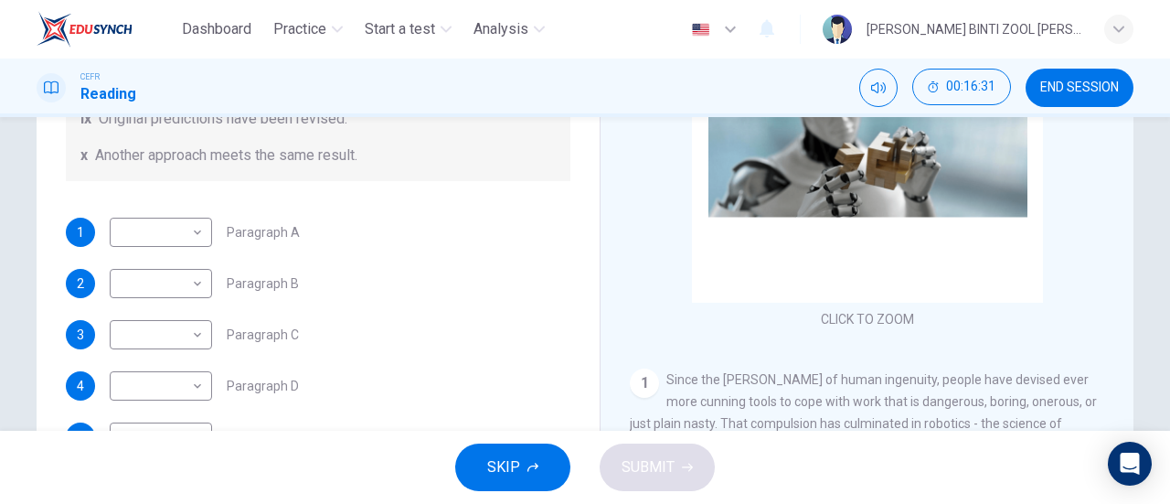
scroll to position [395, 0]
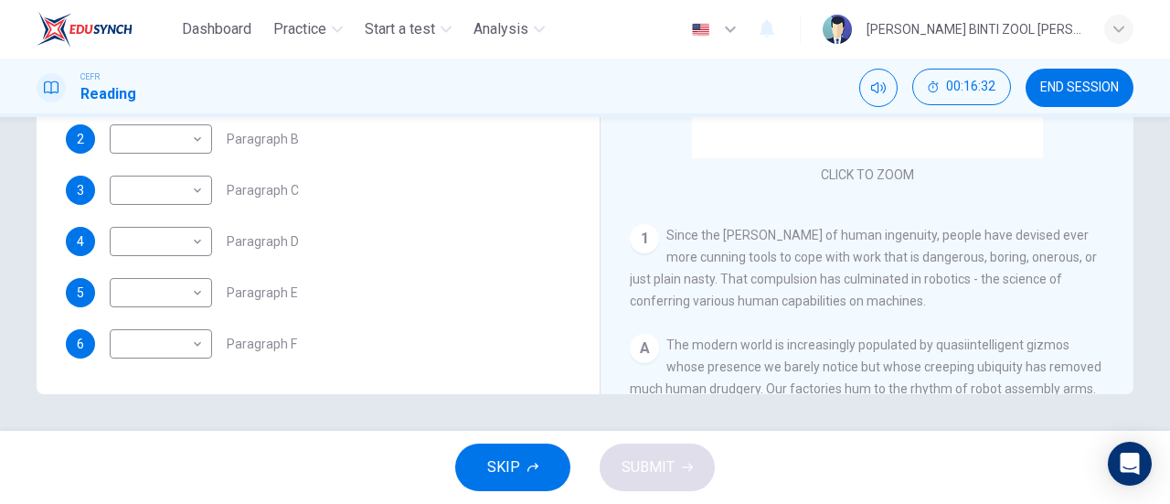
click at [1079, 77] on button "END SESSION" at bounding box center [1080, 88] width 108 height 38
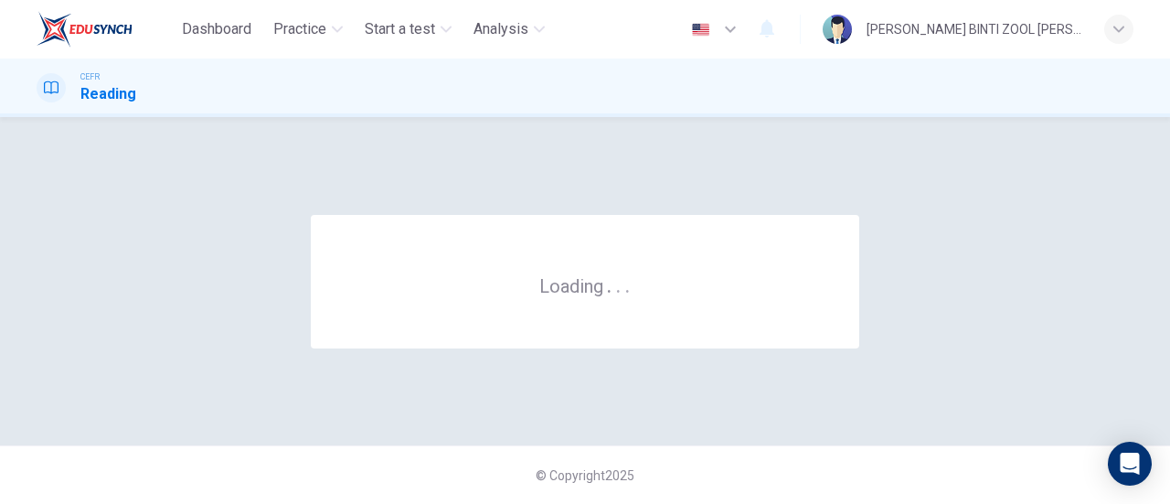
scroll to position [0, 0]
